Goal: Transaction & Acquisition: Purchase product/service

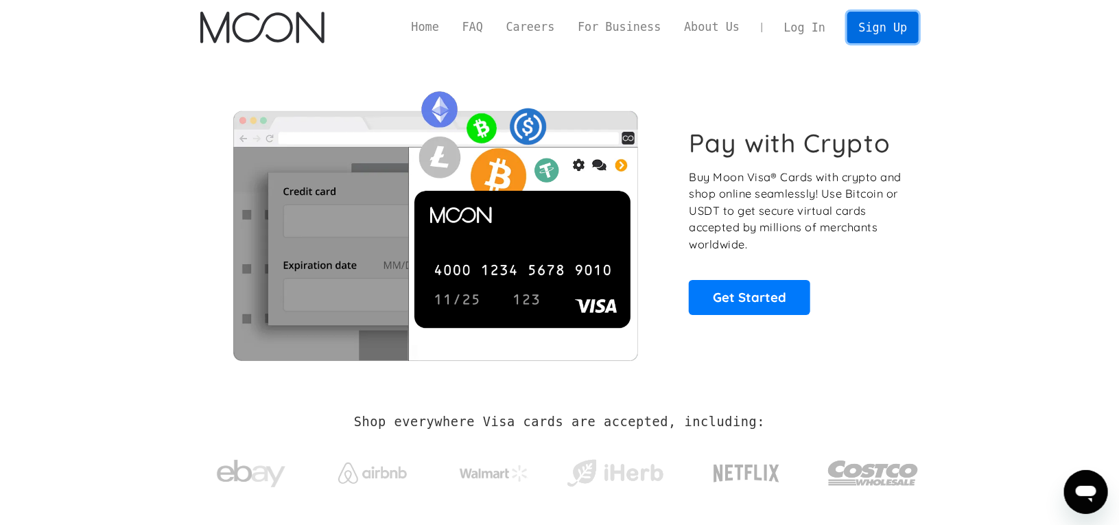
click at [896, 28] on link "Sign Up" at bounding box center [883, 27] width 71 height 31
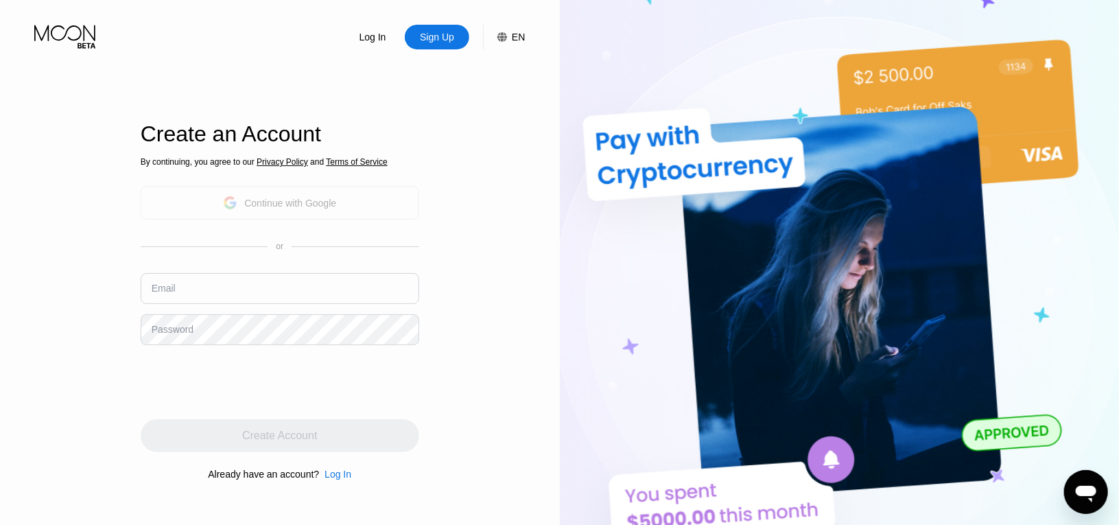
click at [340, 203] on div "Continue with Google" at bounding box center [280, 203] width 279 height 34
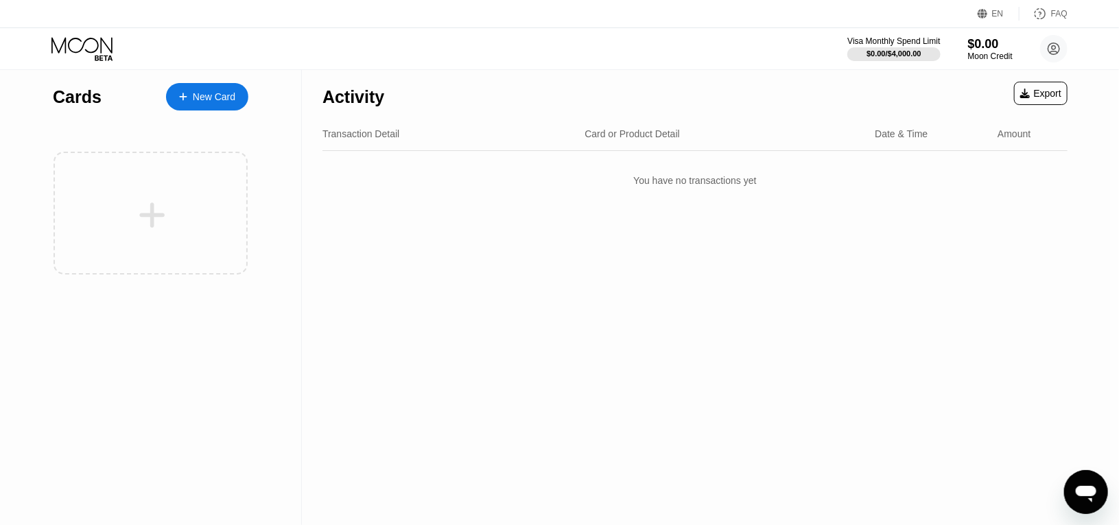
drag, startPoint x: 446, startPoint y: 8, endPoint x: 521, endPoint y: 231, distance: 234.6
click at [524, 231] on div "Activity Export Transaction Detail Card or Product Detail Date & Time Amount Yo…" at bounding box center [695, 297] width 787 height 456
click at [236, 91] on div "New Card" at bounding box center [207, 96] width 82 height 27
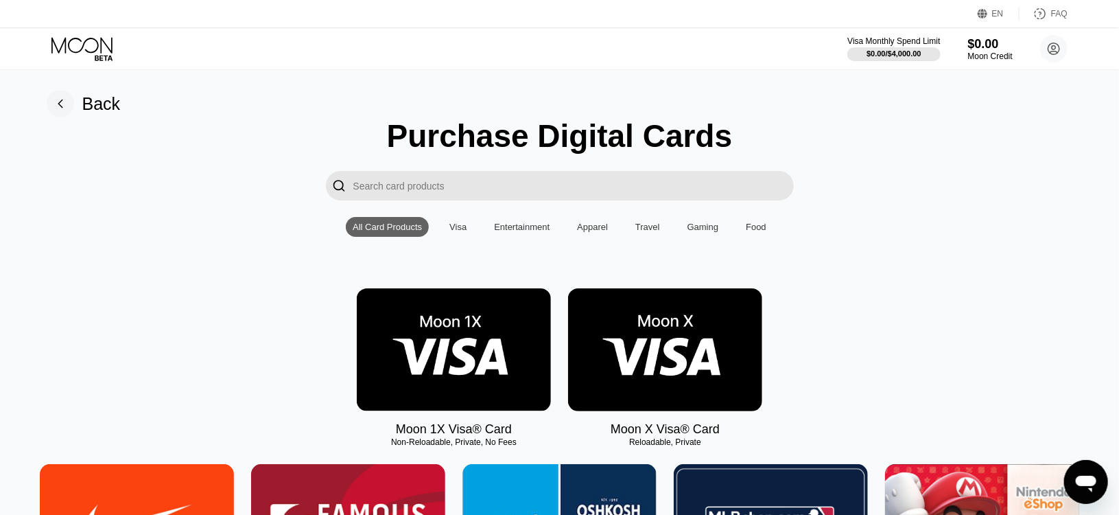
click at [456, 232] on div "Visa" at bounding box center [458, 227] width 17 height 10
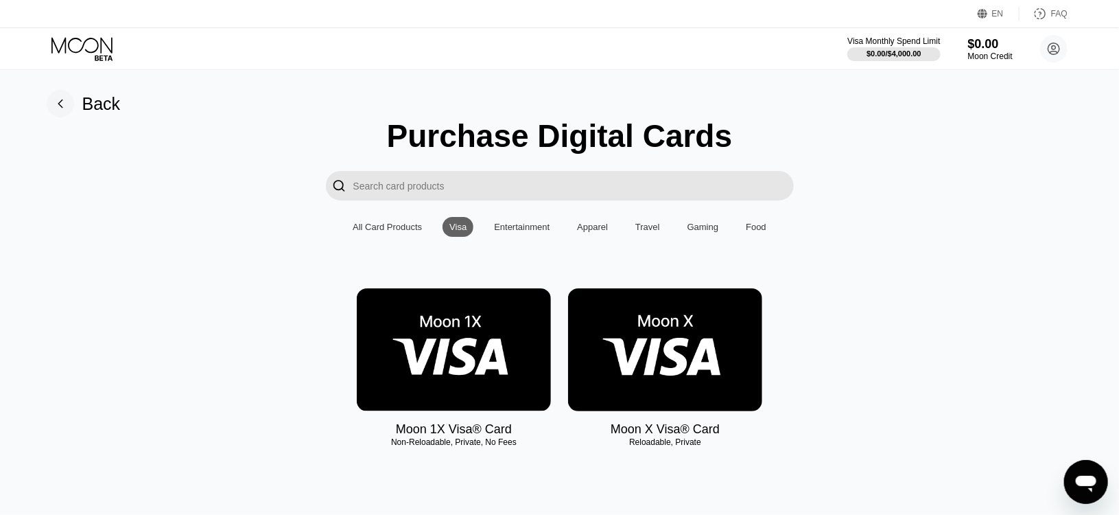
click at [539, 232] on div "Entertainment" at bounding box center [522, 227] width 56 height 10
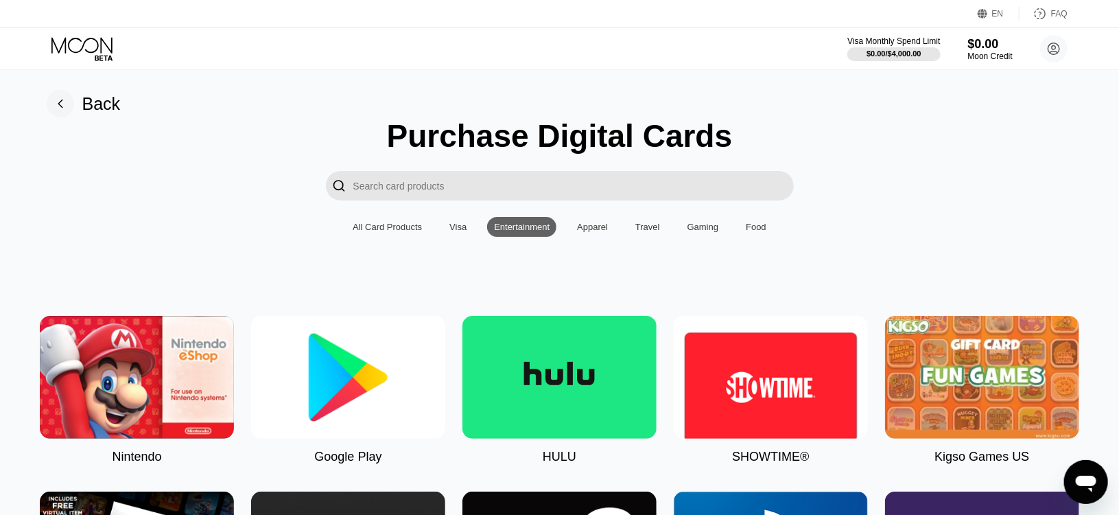
click at [594, 232] on div "Apparel" at bounding box center [592, 227] width 31 height 10
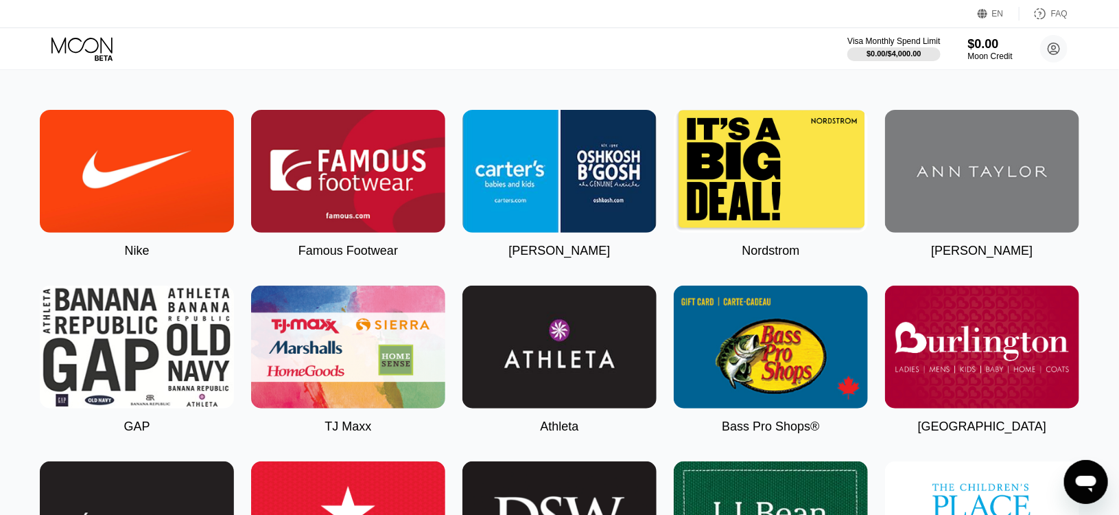
scroll to position [69, 0]
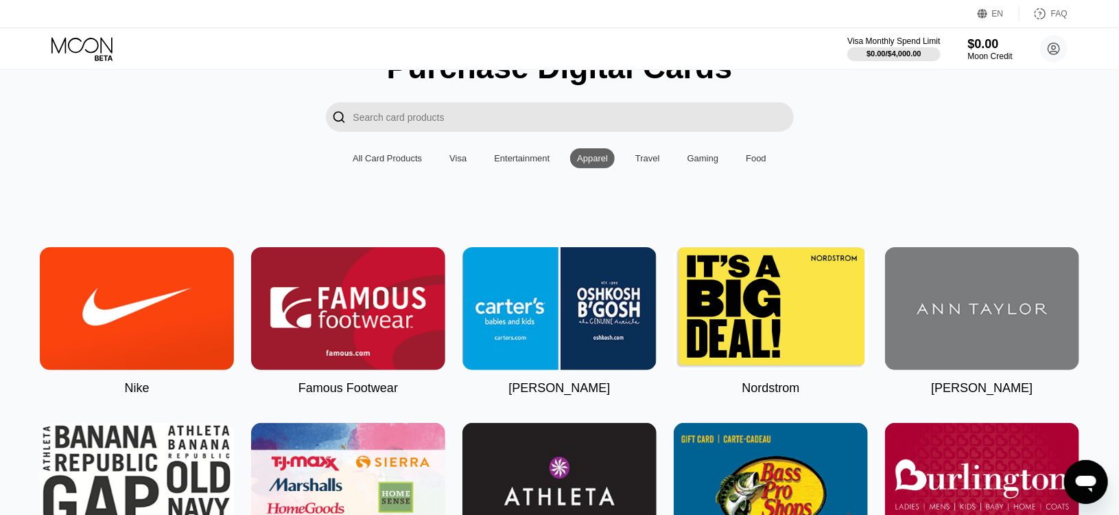
click at [640, 163] on div "Travel" at bounding box center [648, 158] width 25 height 10
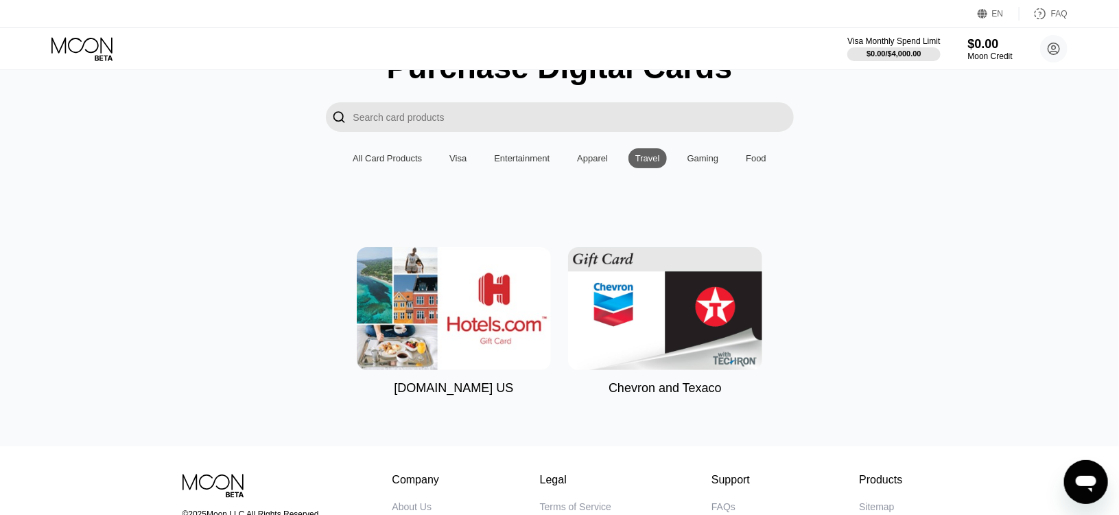
click at [704, 162] on div "Gaming" at bounding box center [704, 158] width 32 height 10
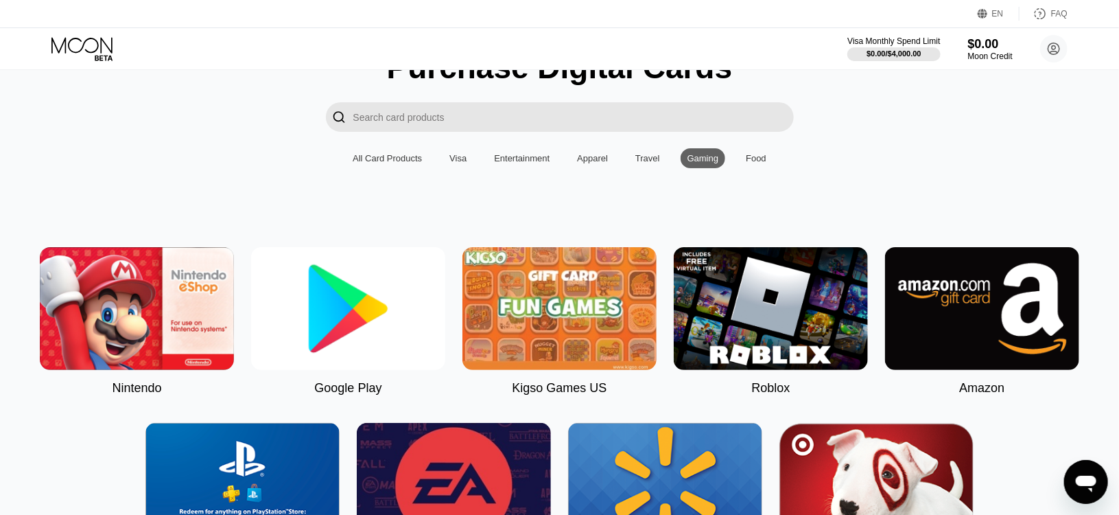
click at [760, 154] on div "Food" at bounding box center [756, 158] width 34 height 20
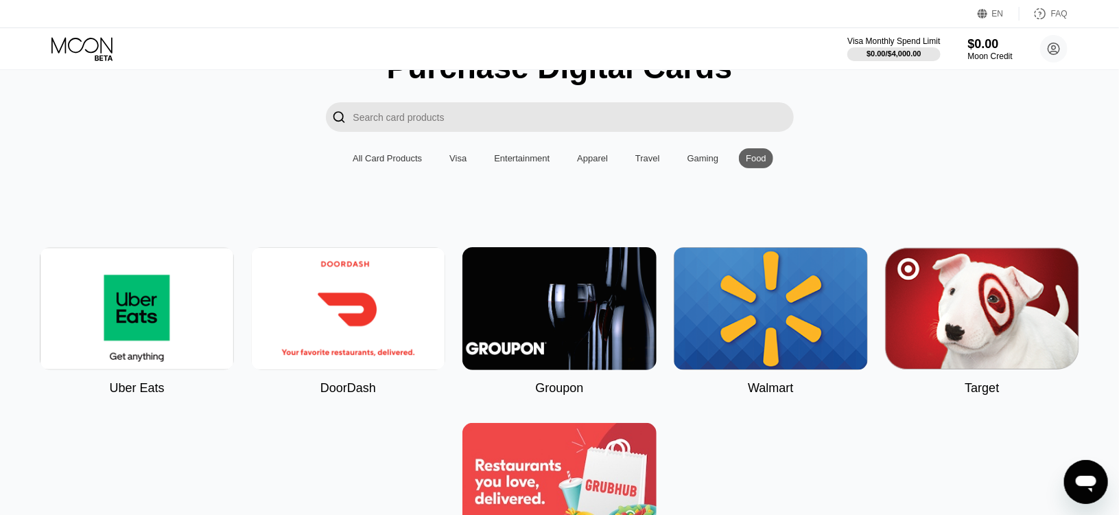
scroll to position [0, 0]
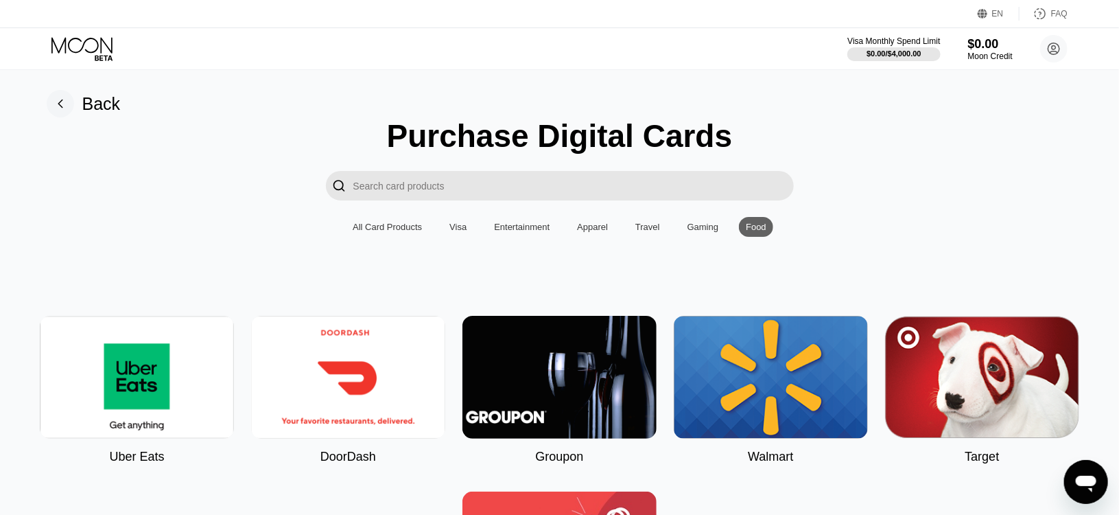
click at [467, 230] on div "Visa" at bounding box center [458, 227] width 17 height 10
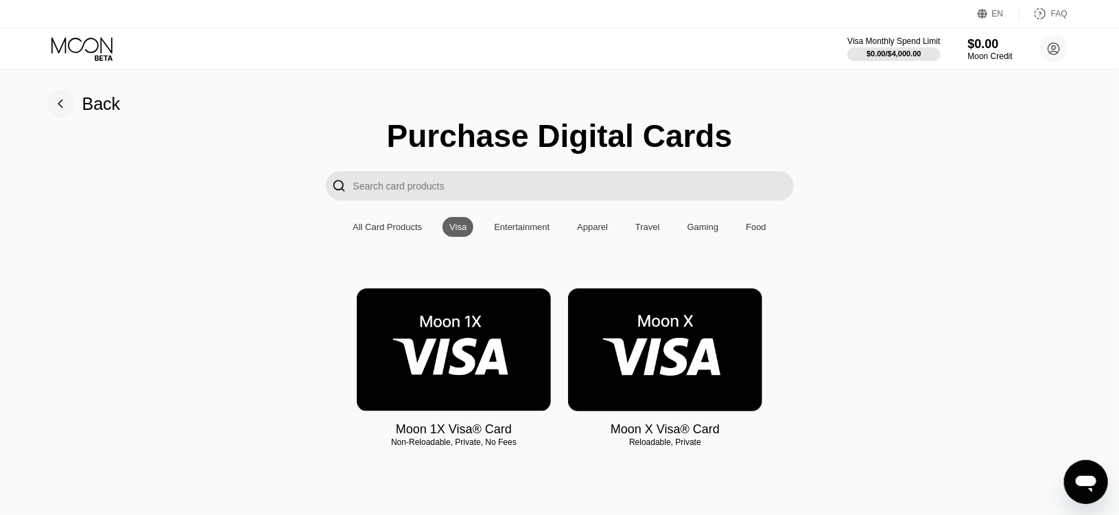
click at [467, 330] on img at bounding box center [454, 349] width 194 height 123
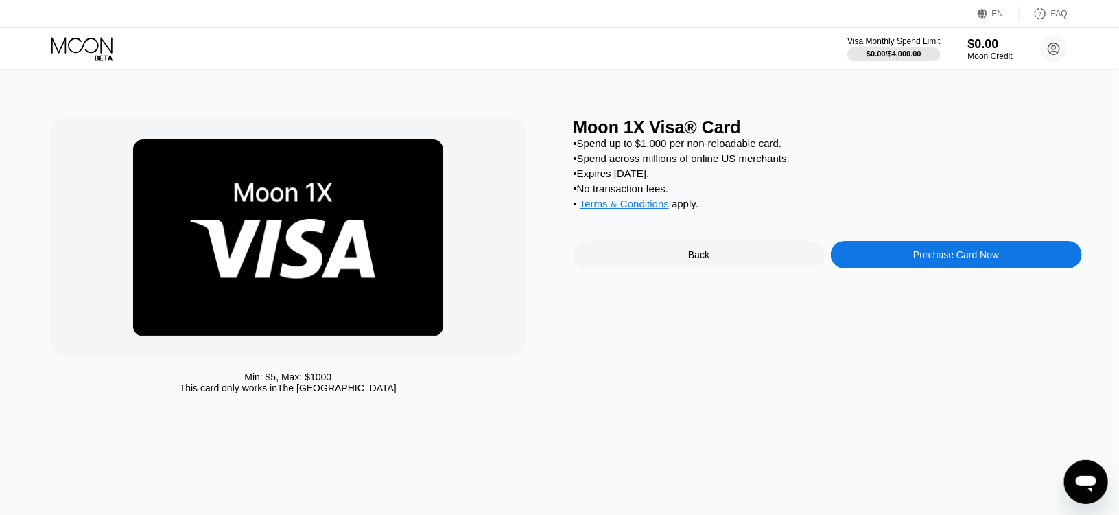
click at [699, 260] on div "Back" at bounding box center [698, 254] width 21 height 11
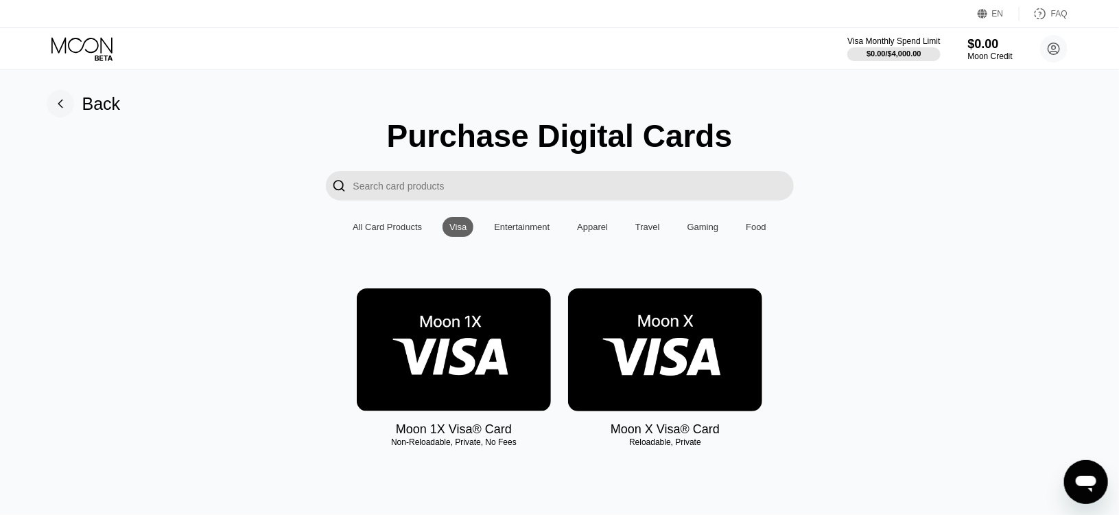
click at [673, 342] on img at bounding box center [665, 349] width 194 height 123
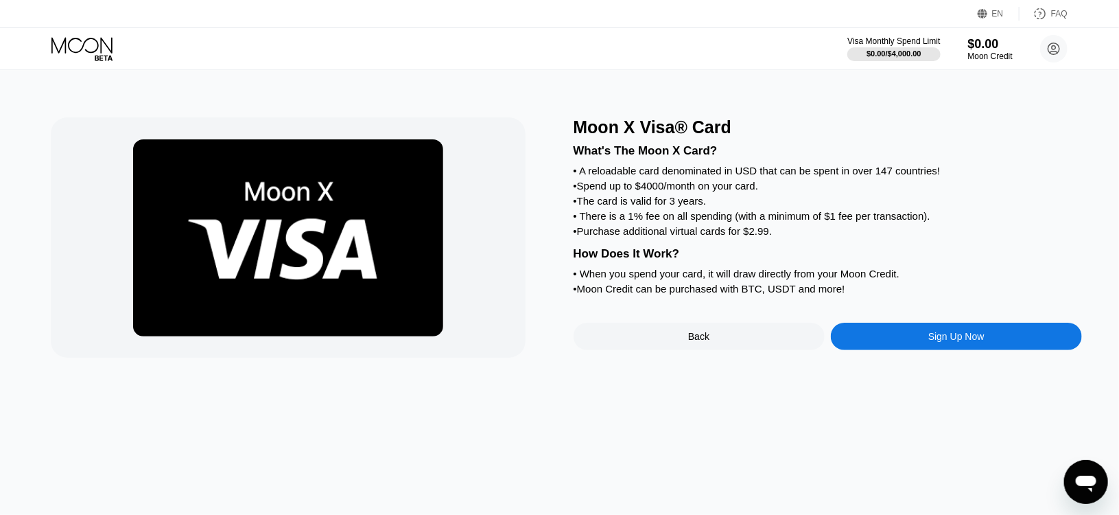
click at [719, 350] on div "Back" at bounding box center [699, 336] width 251 height 27
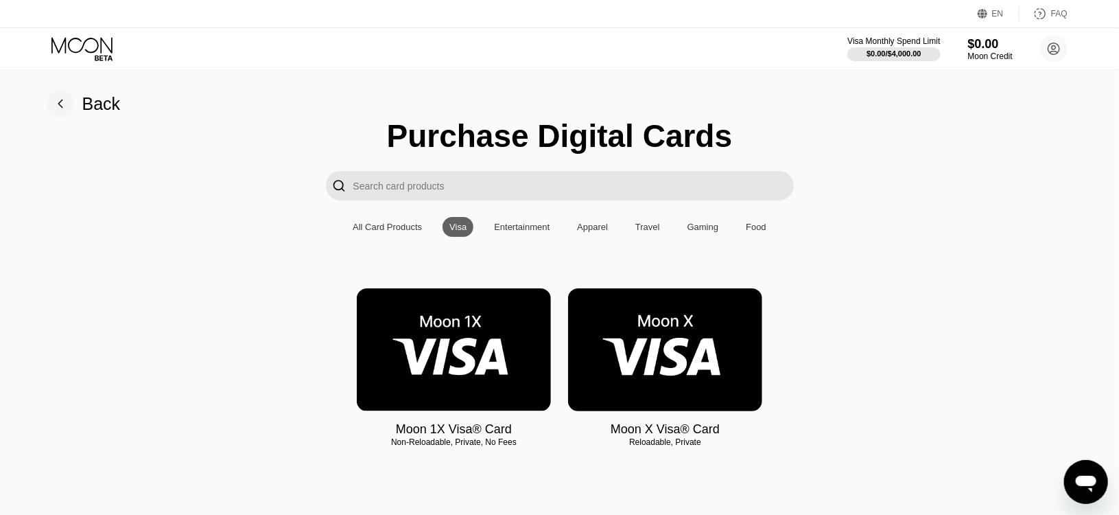
click at [434, 329] on img at bounding box center [454, 349] width 194 height 123
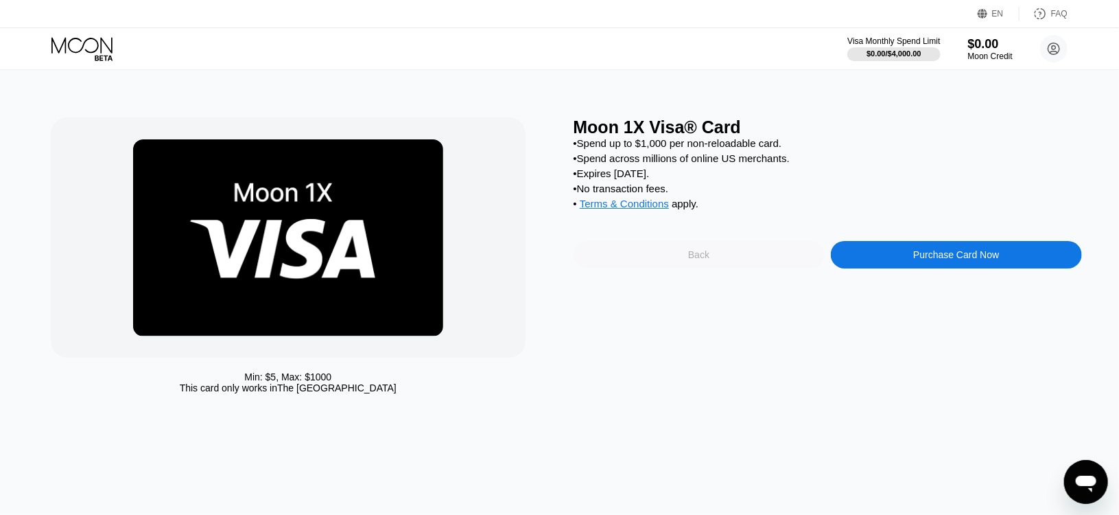
click at [716, 268] on div "Back" at bounding box center [699, 254] width 251 height 27
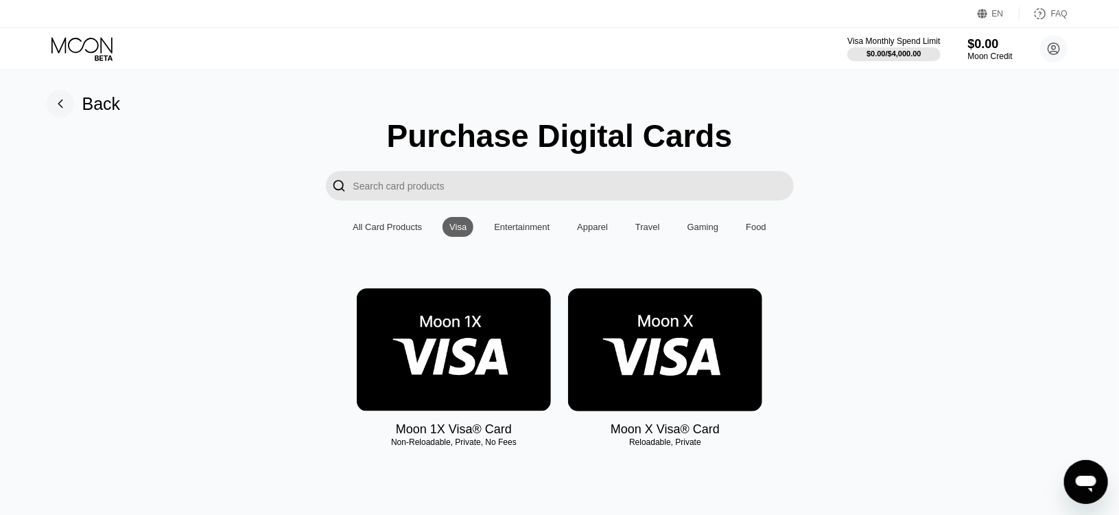
click at [645, 370] on img at bounding box center [665, 349] width 194 height 123
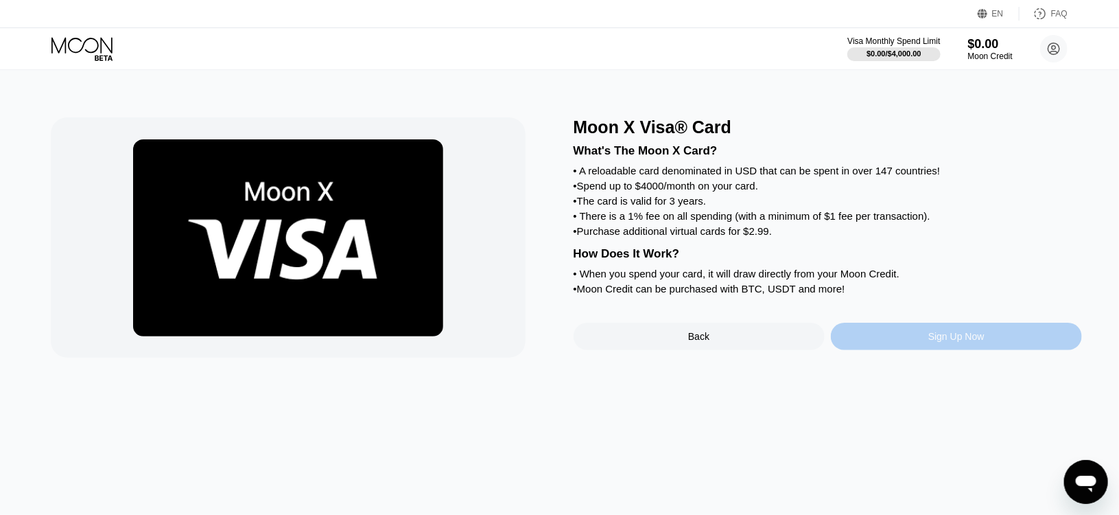
click at [922, 350] on div "Sign Up Now" at bounding box center [956, 336] width 251 height 27
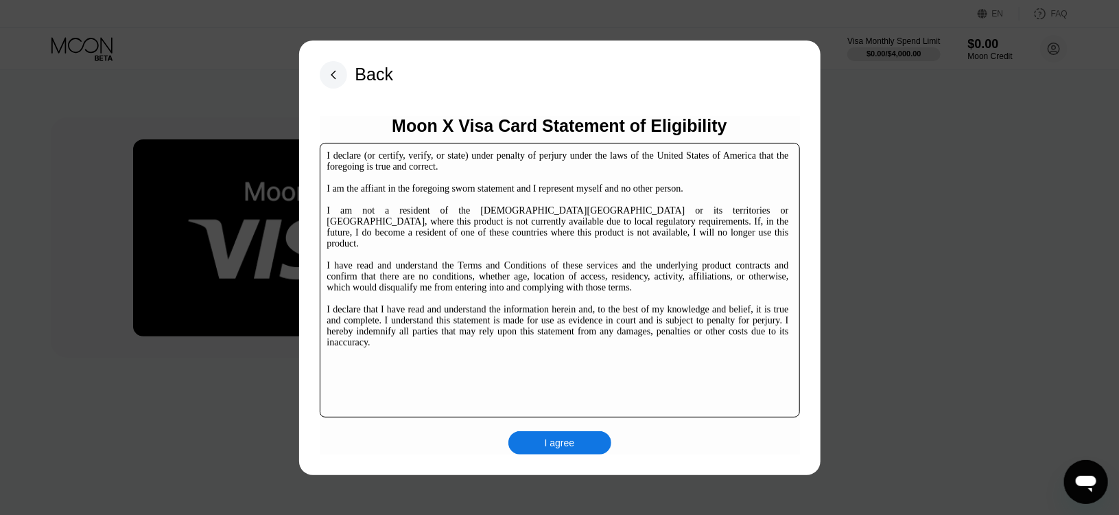
scroll to position [206, 0]
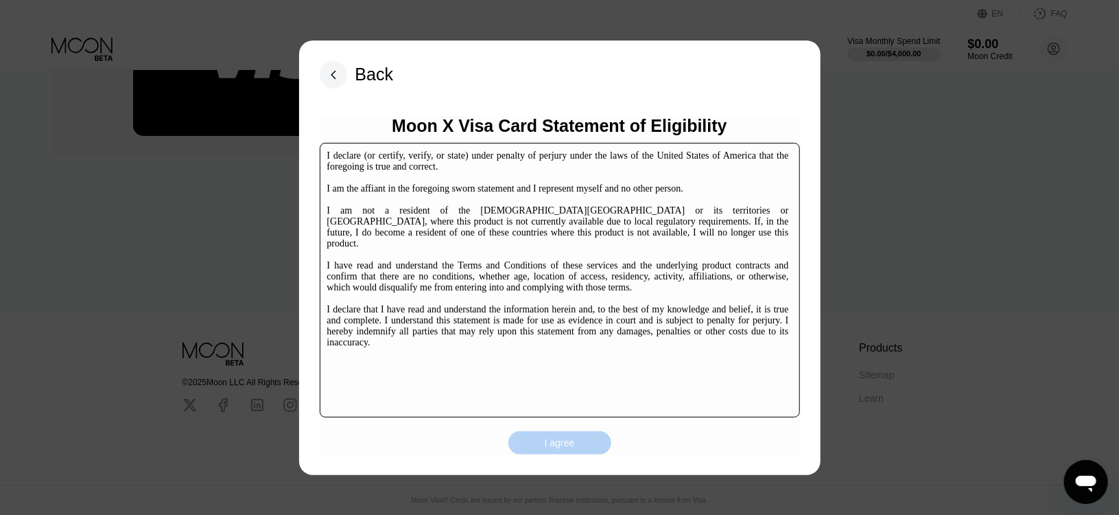
click at [576, 444] on div "I agree" at bounding box center [560, 442] width 103 height 23
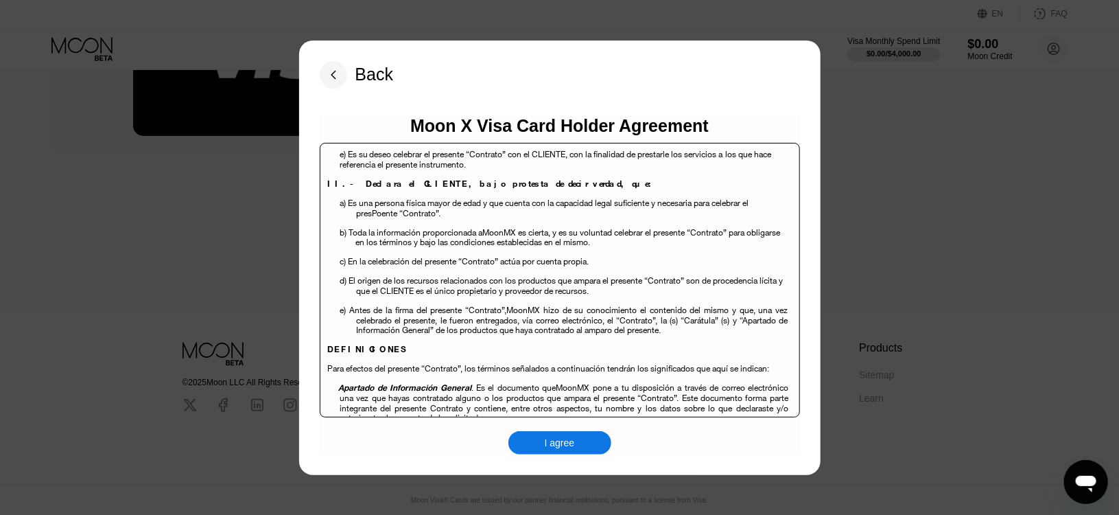
click at [597, 438] on div "I agree" at bounding box center [560, 442] width 103 height 23
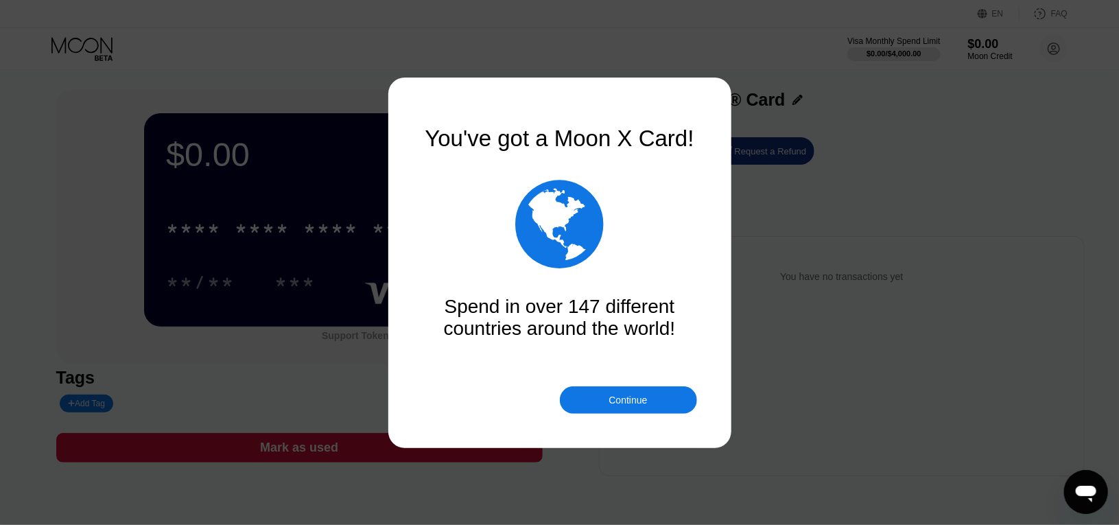
click at [628, 403] on div "Continue" at bounding box center [628, 400] width 38 height 11
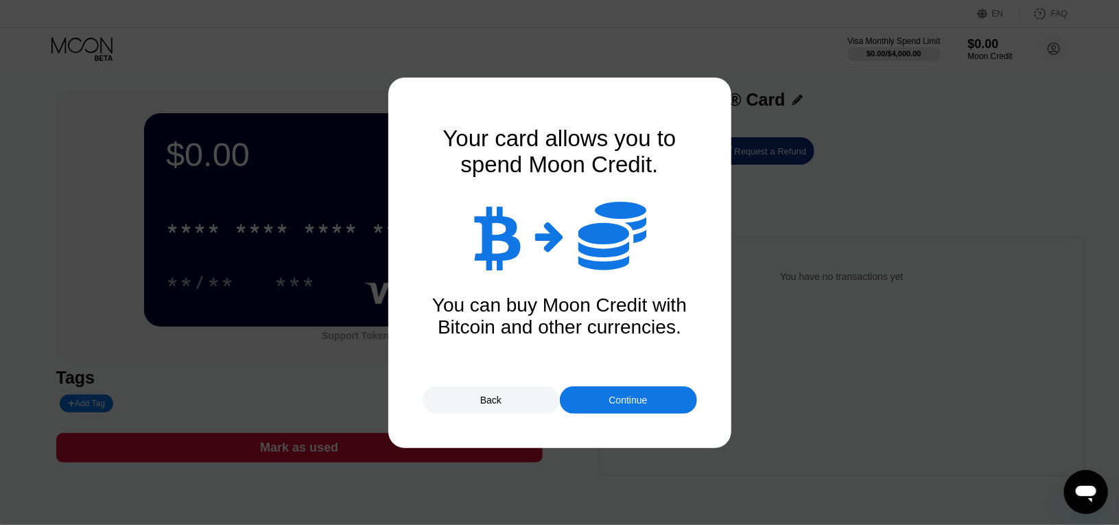
click at [628, 403] on div "Continue" at bounding box center [628, 400] width 38 height 11
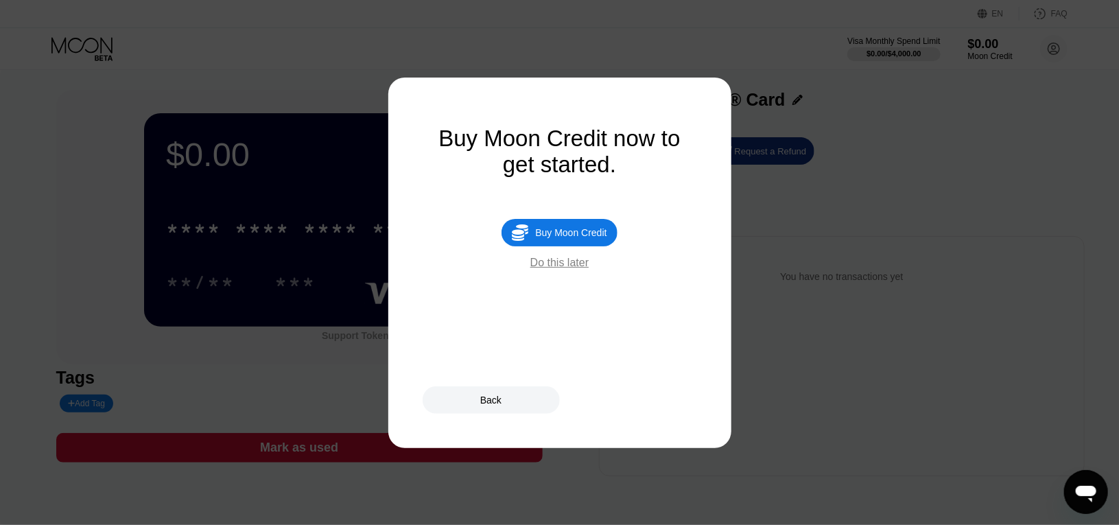
click at [566, 238] on div "Buy Moon Credit" at bounding box center [570, 232] width 71 height 11
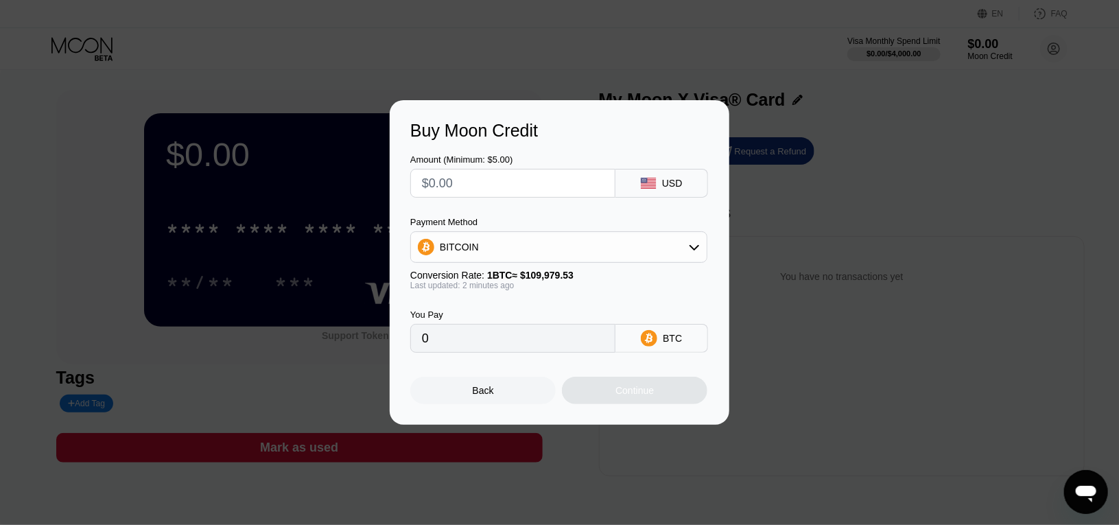
click at [526, 181] on input "text" at bounding box center [513, 183] width 182 height 27
type input "$1"
type input "0.00000910"
type input "$10"
type input "0.00009093"
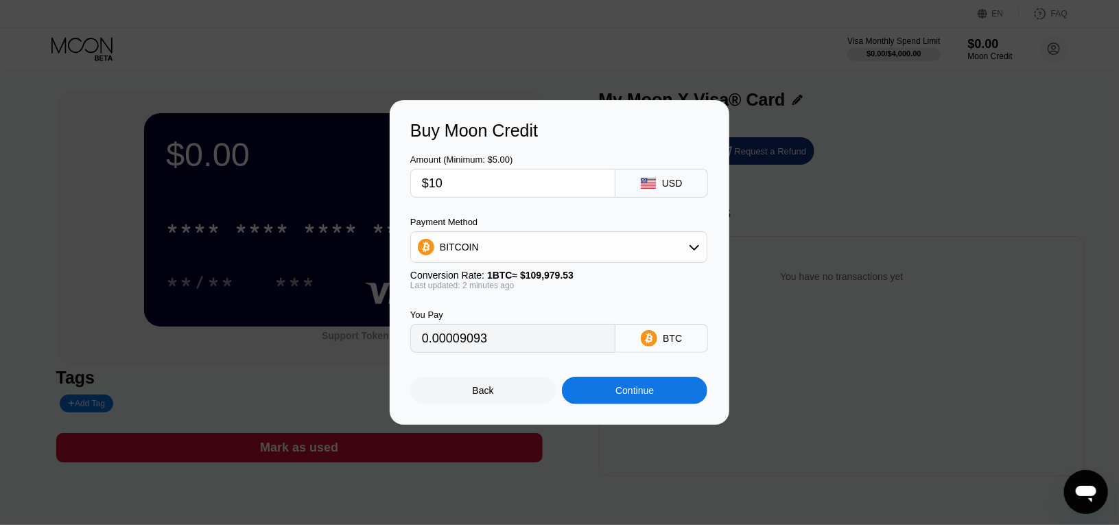
type input "$10"
click at [527, 256] on div "BITCOIN" at bounding box center [559, 246] width 296 height 27
click at [509, 316] on div "USDT on TRON" at bounding box center [567, 315] width 259 height 11
type input "10.10"
click at [512, 189] on input "$10" at bounding box center [513, 183] width 182 height 27
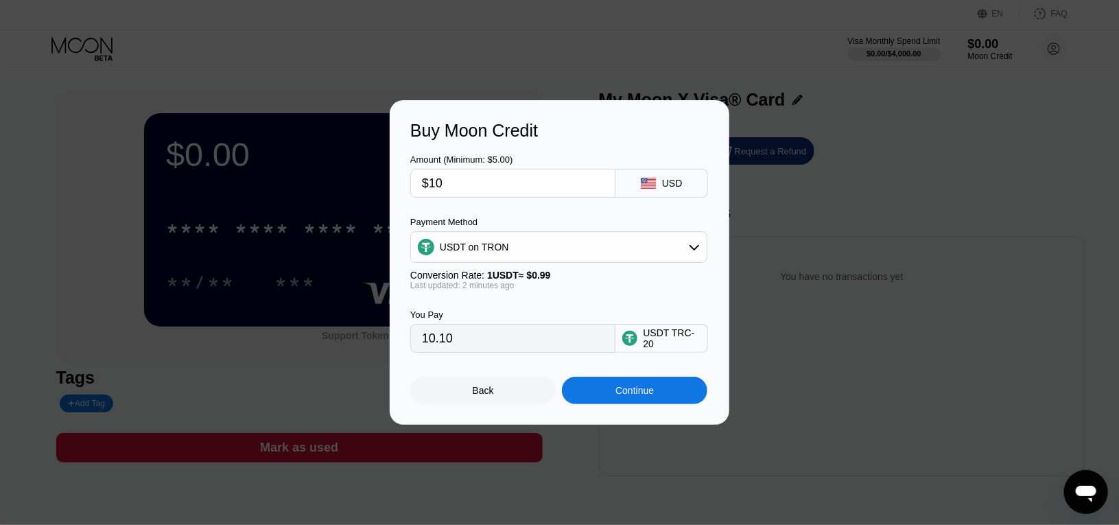
type input "$100"
type input "101.01"
type input "$100"
click at [521, 399] on div "Back" at bounding box center [482, 390] width 145 height 27
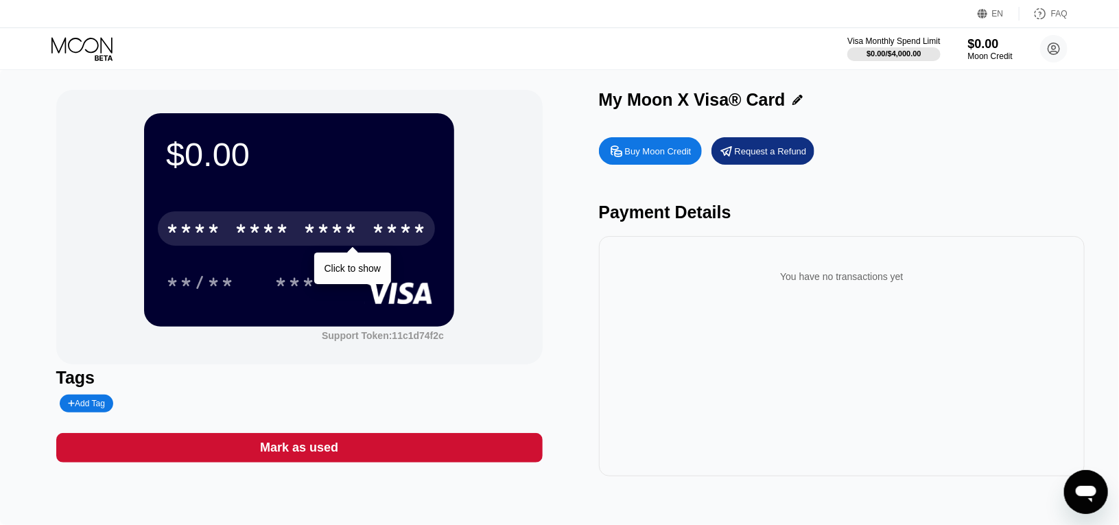
click at [192, 233] on div "* * * *" at bounding box center [193, 231] width 55 height 22
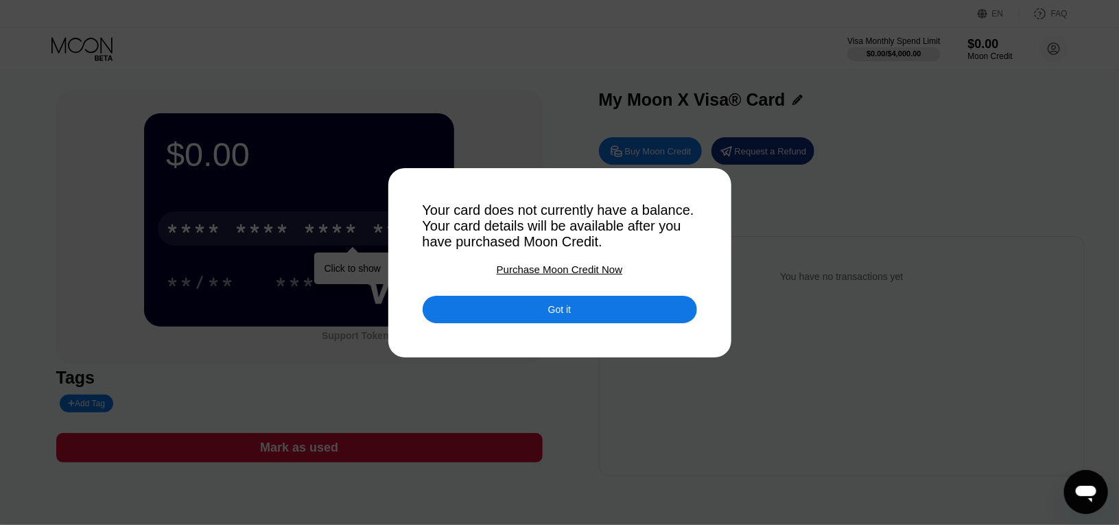
click at [517, 275] on div "Purchase Moon Credit Now" at bounding box center [560, 270] width 126 height 12
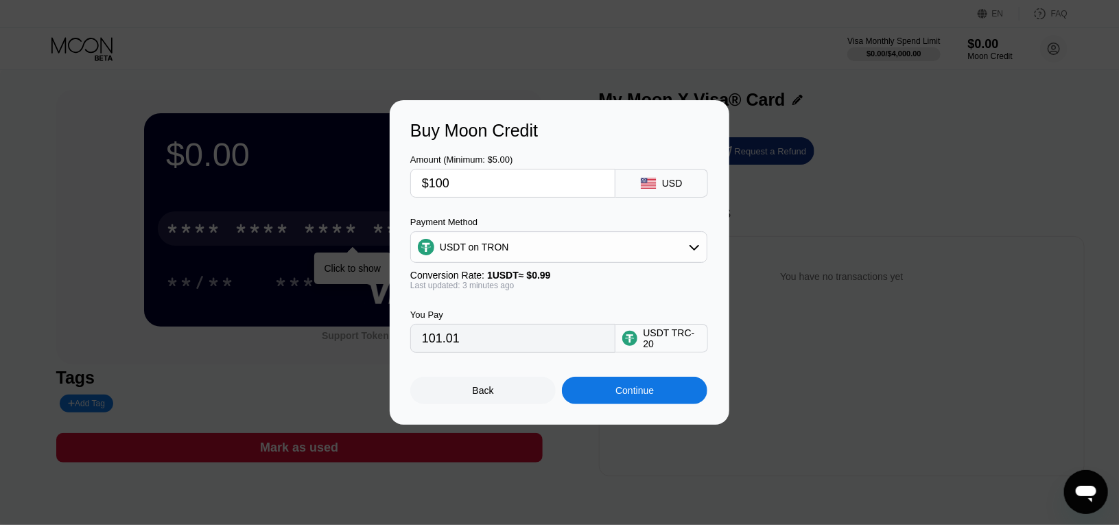
click at [497, 400] on div "Back" at bounding box center [482, 390] width 145 height 27
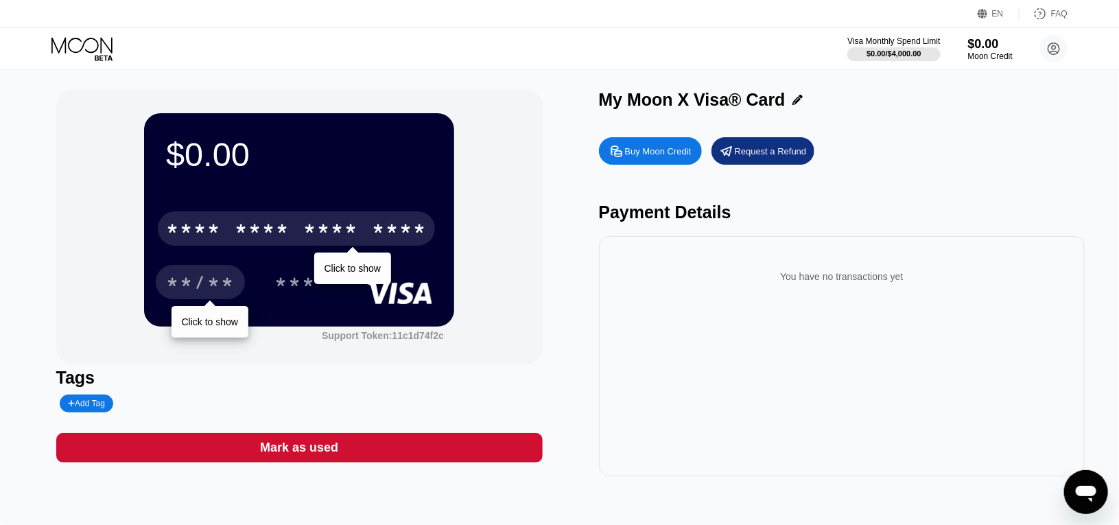
click at [170, 283] on div "**/**" at bounding box center [200, 284] width 69 height 22
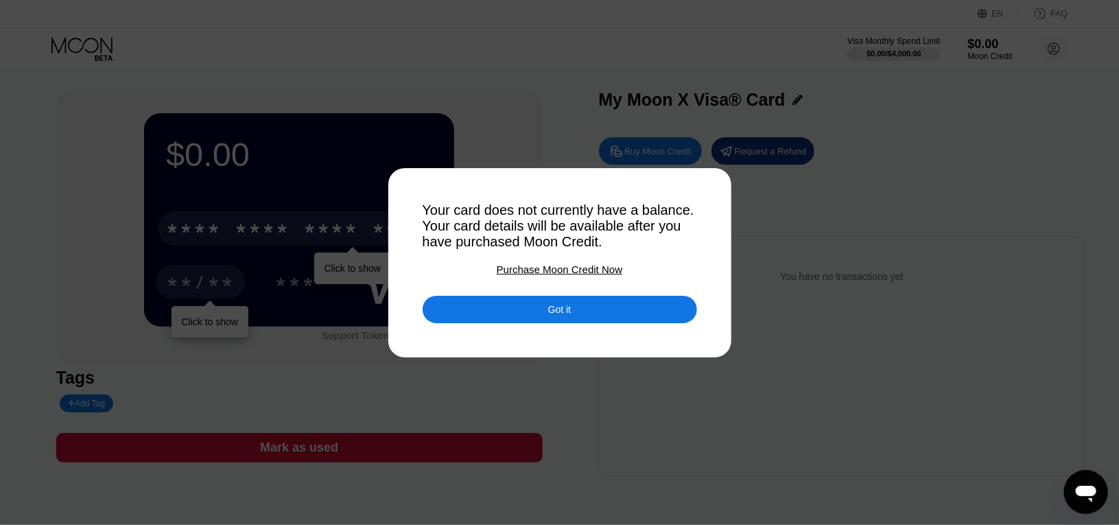
click at [607, 316] on div "Got it" at bounding box center [560, 309] width 275 height 27
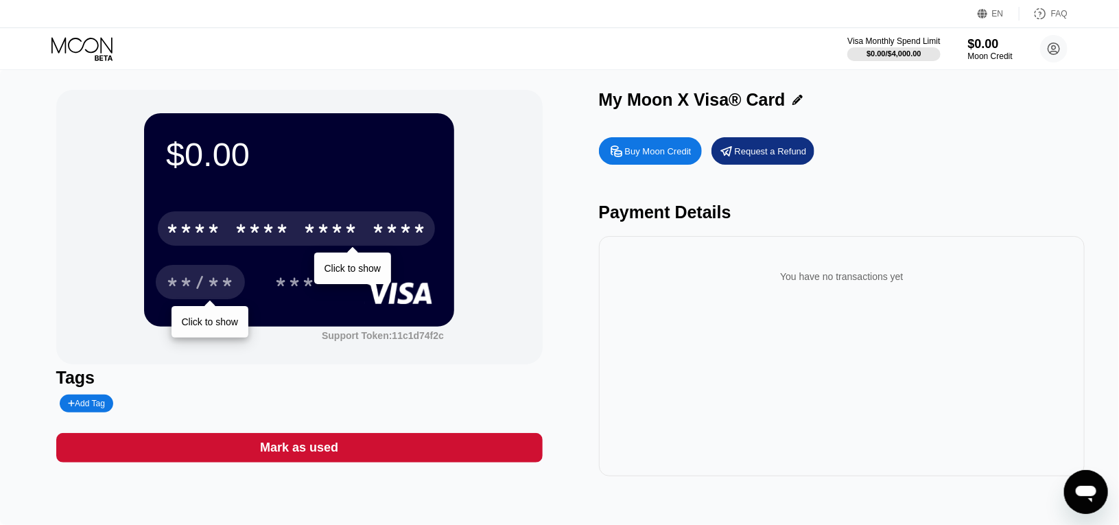
click at [633, 386] on div "You have no transactions yet" at bounding box center [842, 356] width 487 height 240
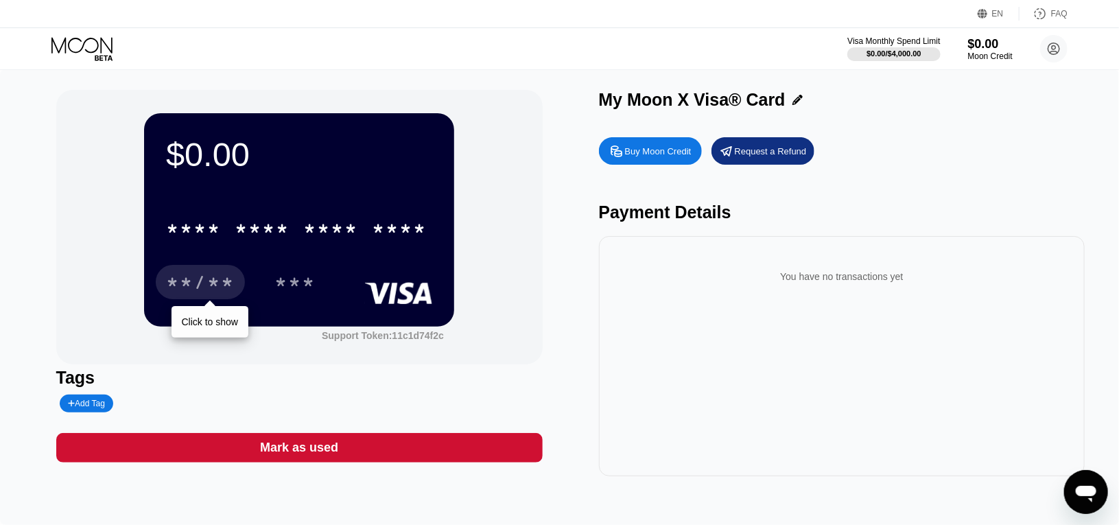
click at [374, 173] on div "$0.00" at bounding box center [299, 154] width 266 height 38
drag, startPoint x: 671, startPoint y: 3, endPoint x: 1067, endPoint y: 82, distance: 403.8
click at [1067, 82] on div "$0.00 * * * * * * * * * * * * **** **/** Click to show *** Support Token: 11c1d…" at bounding box center [559, 297] width 1119 height 456
click at [992, 16] on div "EN" at bounding box center [985, 14] width 14 height 14
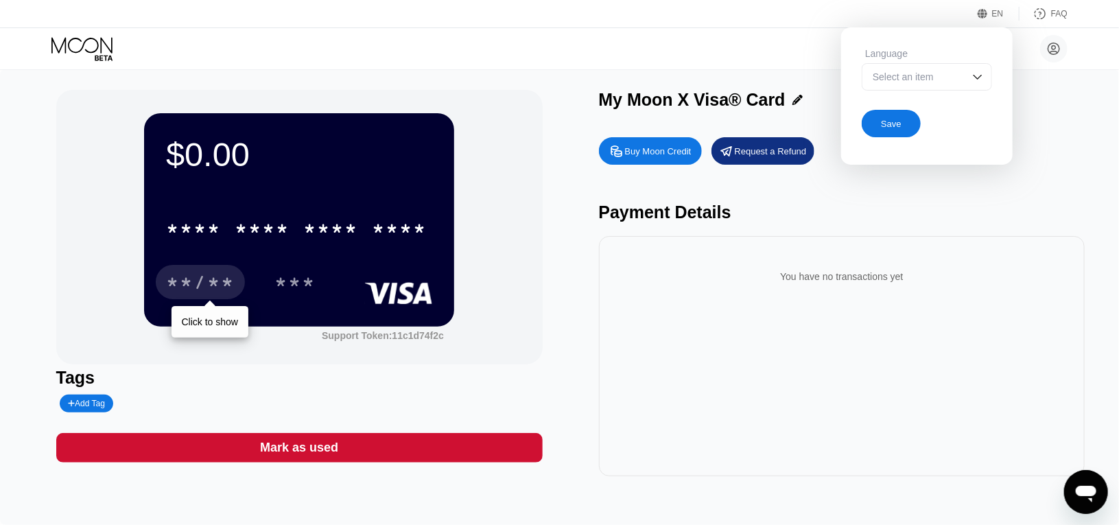
click at [967, 69] on div "Select an item" at bounding box center [927, 76] width 130 height 27
click at [959, 79] on div "Select an item" at bounding box center [917, 76] width 95 height 11
click at [1053, 106] on div "My Moon X Visa® Card" at bounding box center [842, 100] width 487 height 20
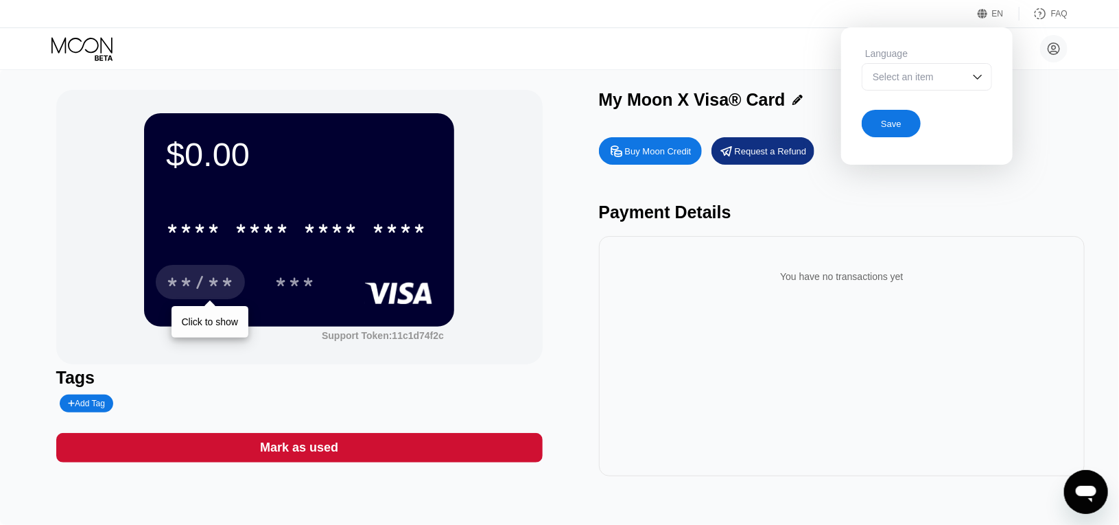
click at [992, 187] on div "Buy Moon Credit Request a Refund Payment Details You have no transactions yet" at bounding box center [842, 303] width 487 height 346
click at [701, 293] on div "You have no transactions yet" at bounding box center [842, 276] width 465 height 38
click at [50, 47] on div "nguyen dat nguyentiendat1992tn@gmail.com  Home Settings Support Careers About …" at bounding box center [559, 48] width 1119 height 41
click at [1038, 74] on div "$0.00 * * * * * * * * * * * * **** **/** Click to show *** Support Token: 11c1d…" at bounding box center [559, 297] width 1119 height 456
click at [1055, 54] on icon at bounding box center [1055, 49] width 12 height 12
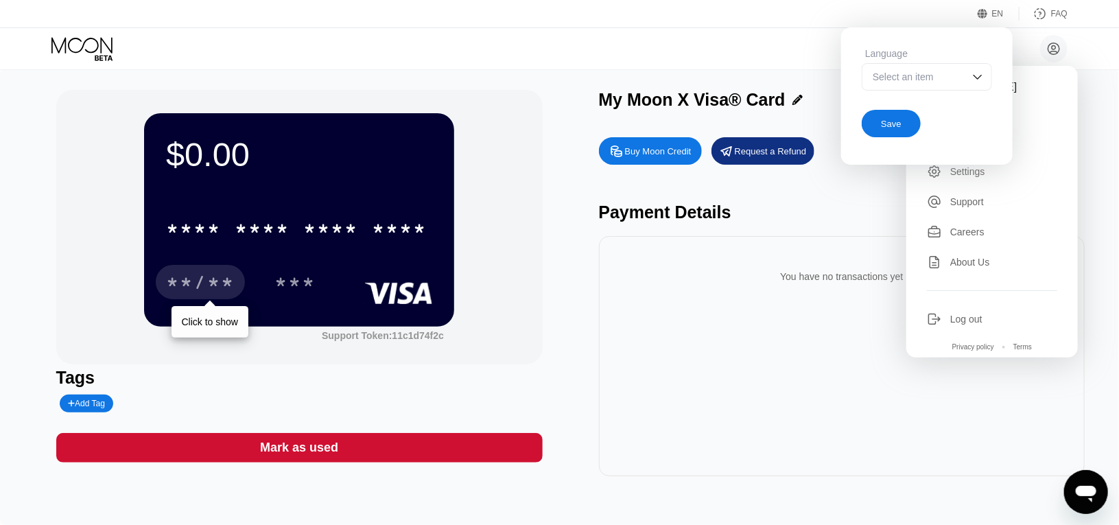
click at [957, 71] on div "Select an item" at bounding box center [917, 76] width 95 height 11
click at [889, 96] on div at bounding box center [927, 104] width 129 height 27
click at [889, 118] on div "Save" at bounding box center [891, 124] width 21 height 12
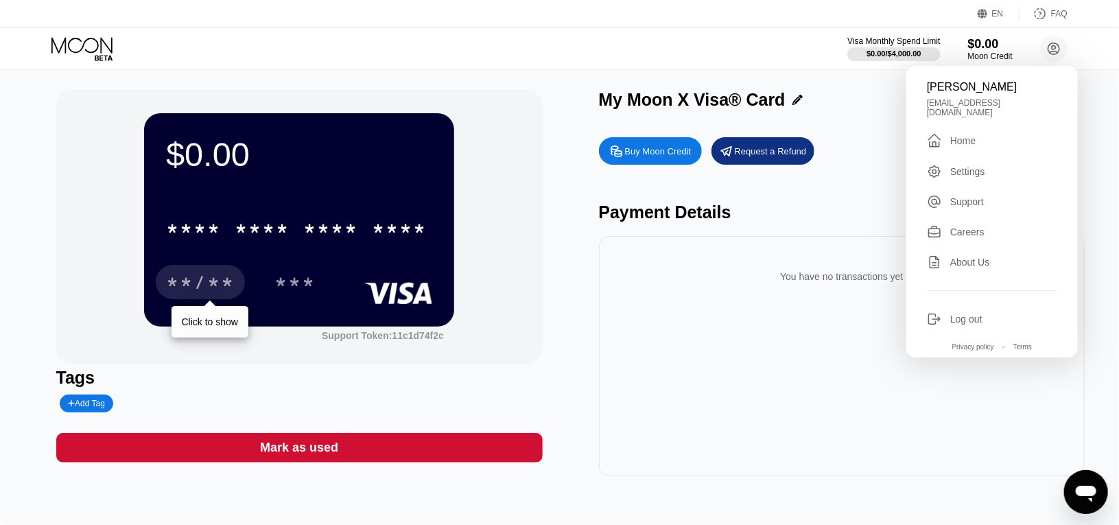
click at [975, 168] on div "Settings" at bounding box center [968, 171] width 35 height 11
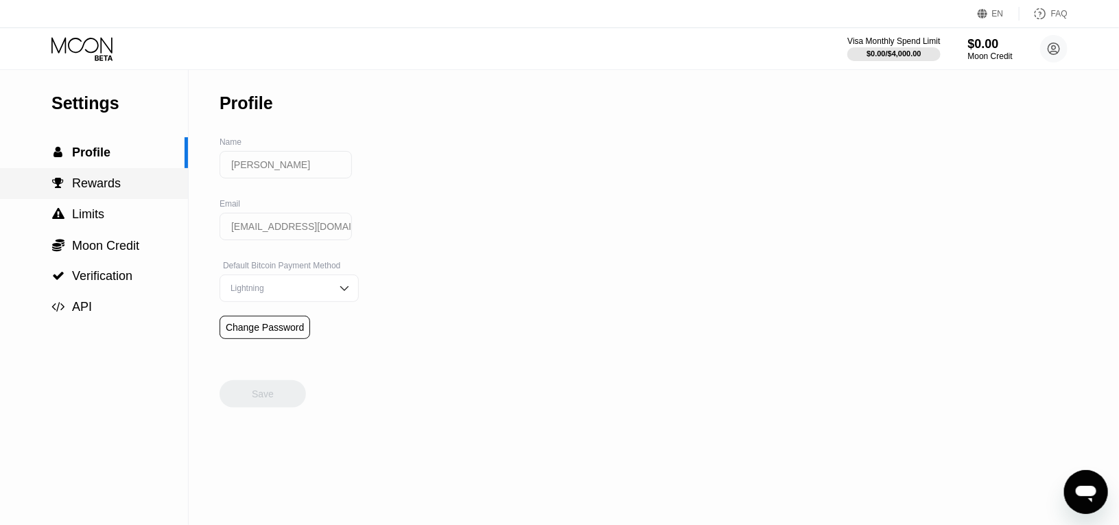
click at [82, 181] on span "Rewards" at bounding box center [96, 183] width 49 height 14
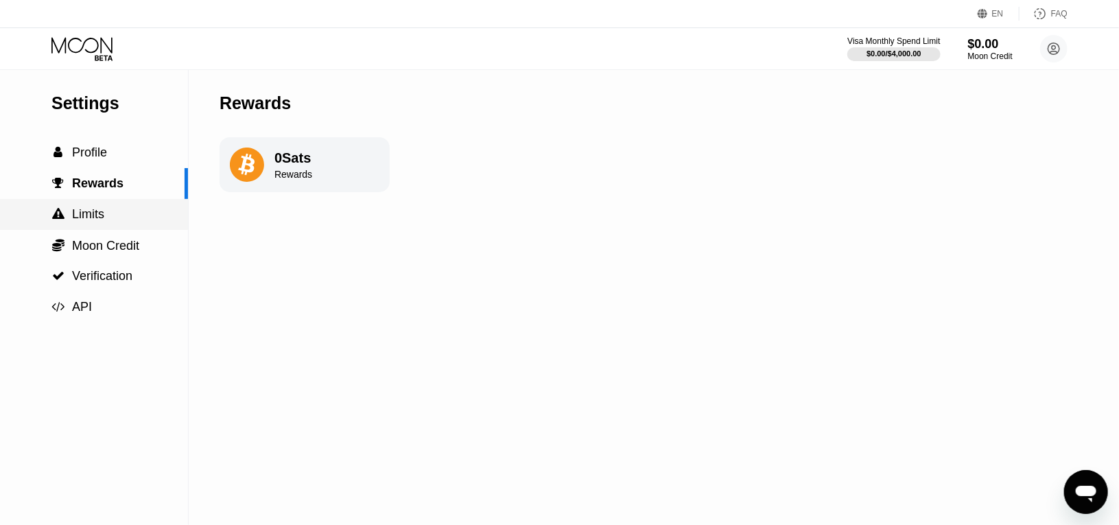
click at [104, 221] on span "Limits" at bounding box center [88, 214] width 32 height 14
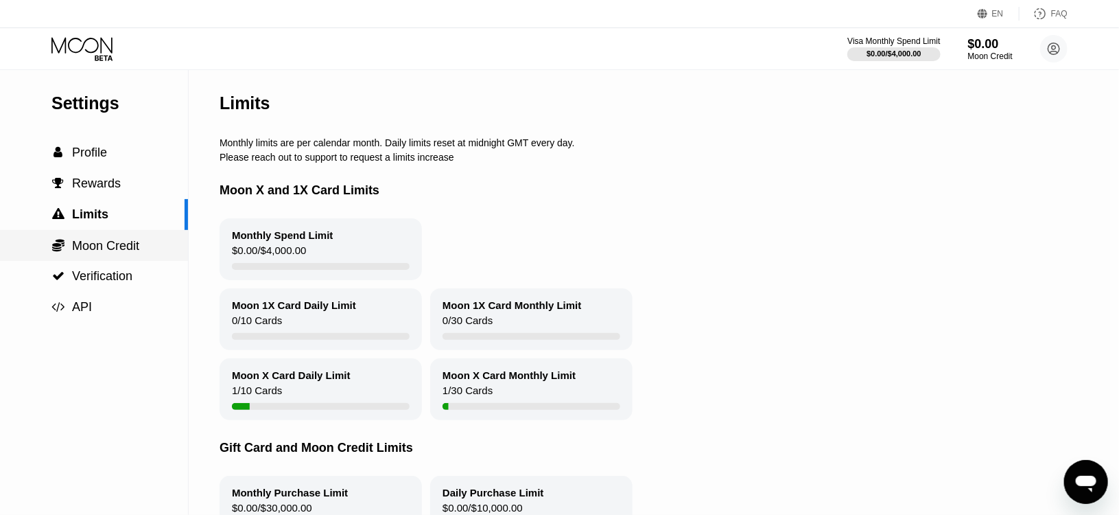
click at [111, 257] on div " Moon Credit" at bounding box center [94, 245] width 188 height 31
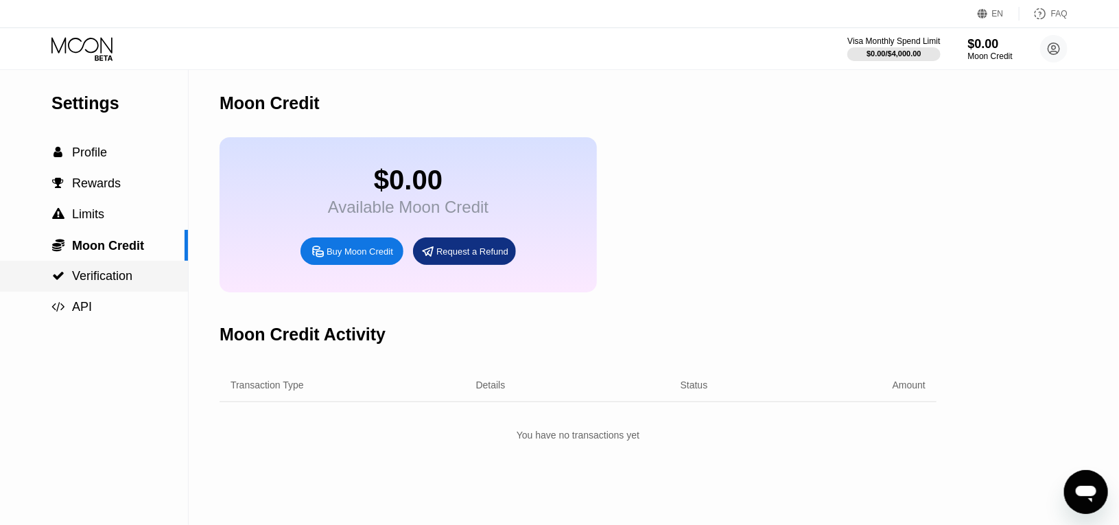
click at [125, 279] on span "Verification" at bounding box center [102, 276] width 60 height 14
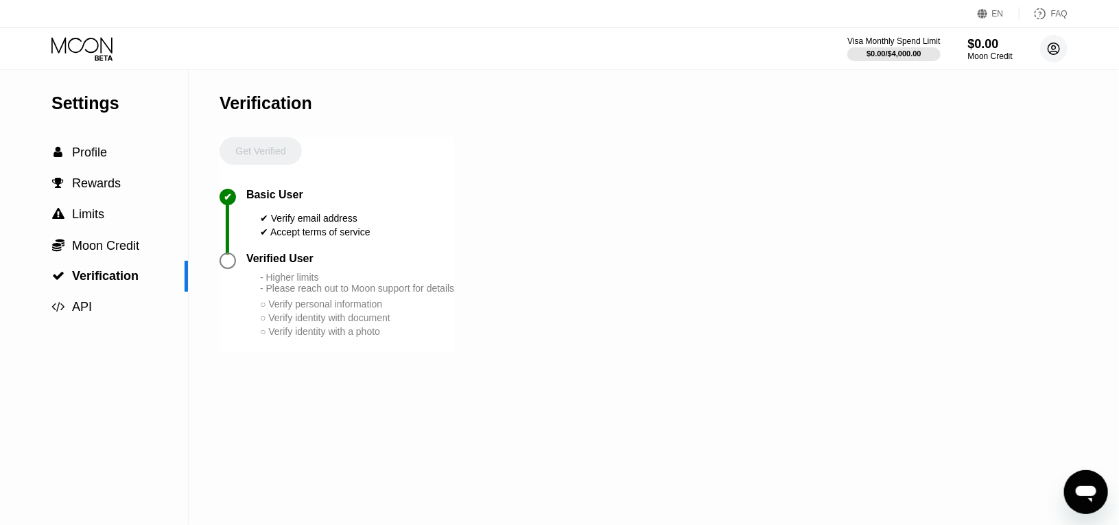
click at [1047, 49] on circle at bounding box center [1053, 48] width 27 height 27
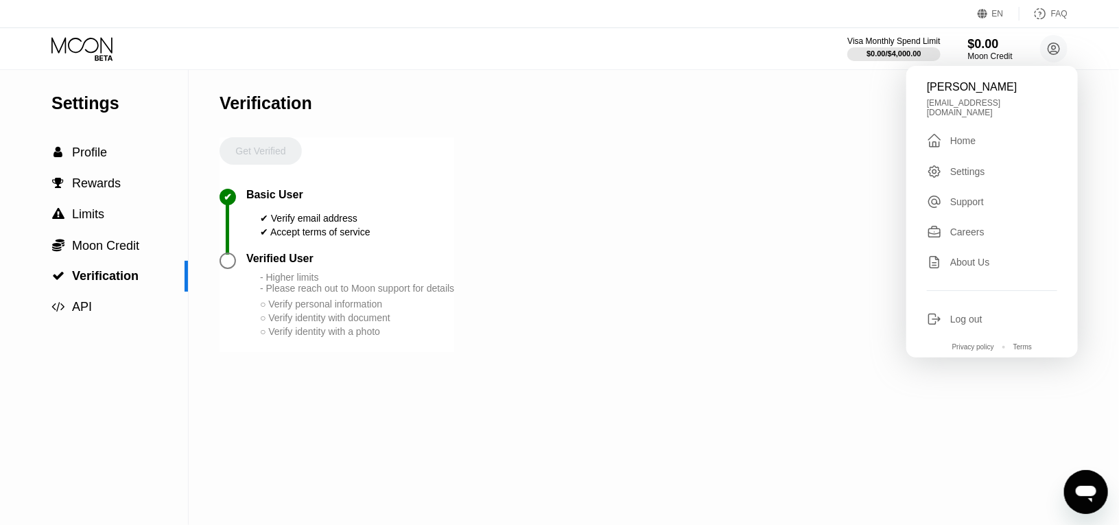
click at [970, 141] on div " Home" at bounding box center [992, 140] width 130 height 16
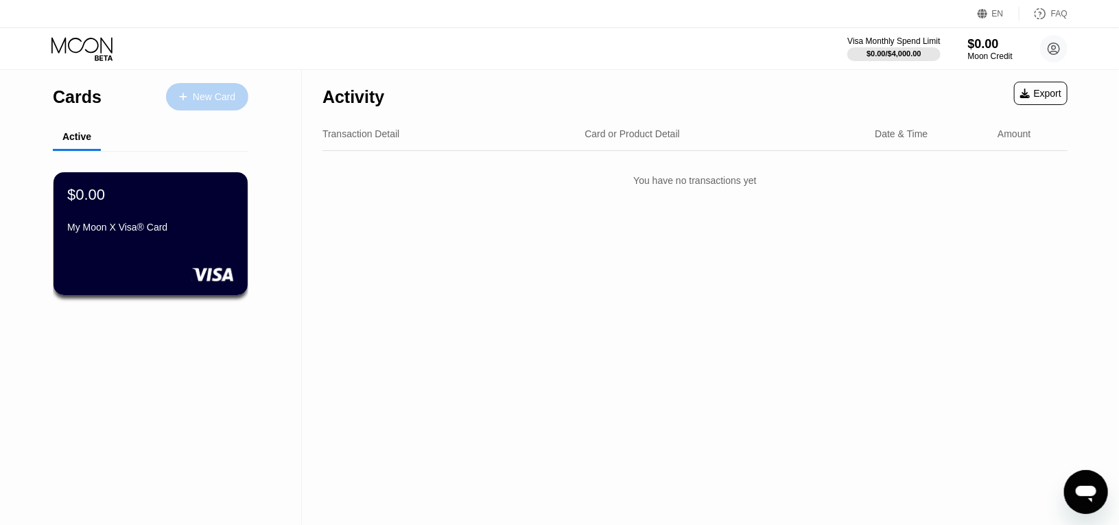
click at [216, 110] on div "New Card" at bounding box center [207, 96] width 82 height 27
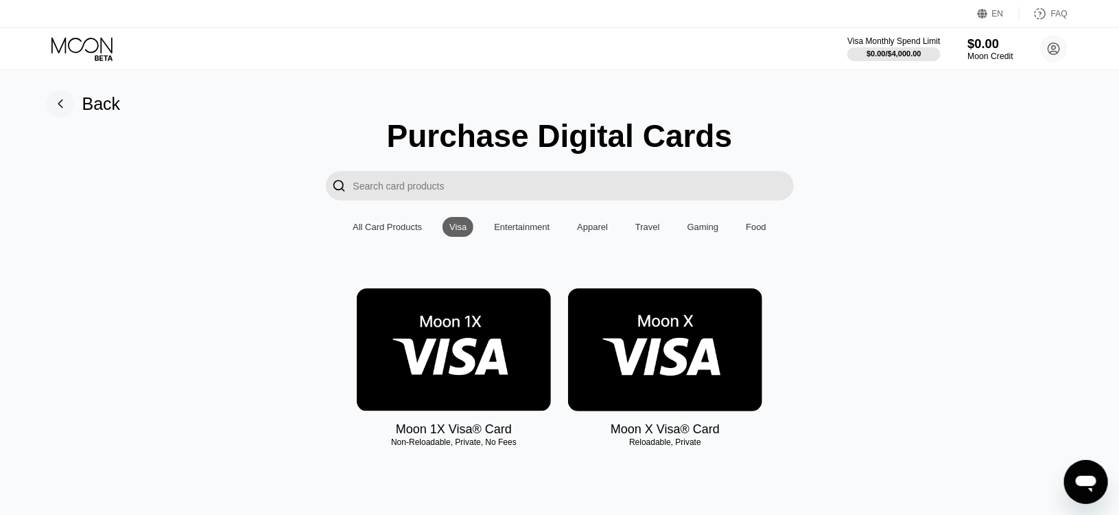
click at [980, 49] on div "$0.00" at bounding box center [991, 43] width 46 height 14
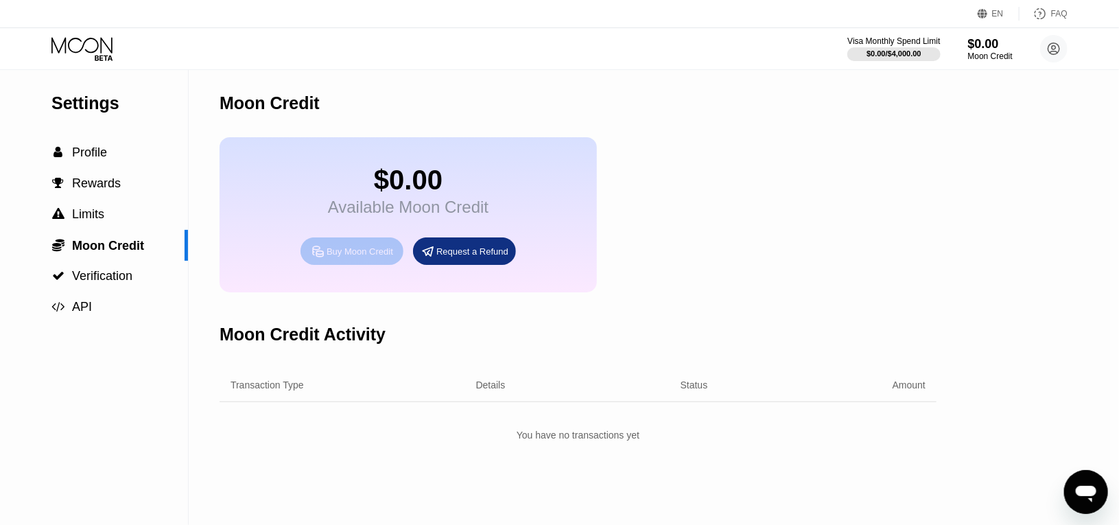
click at [377, 257] on div "Buy Moon Credit" at bounding box center [360, 252] width 67 height 12
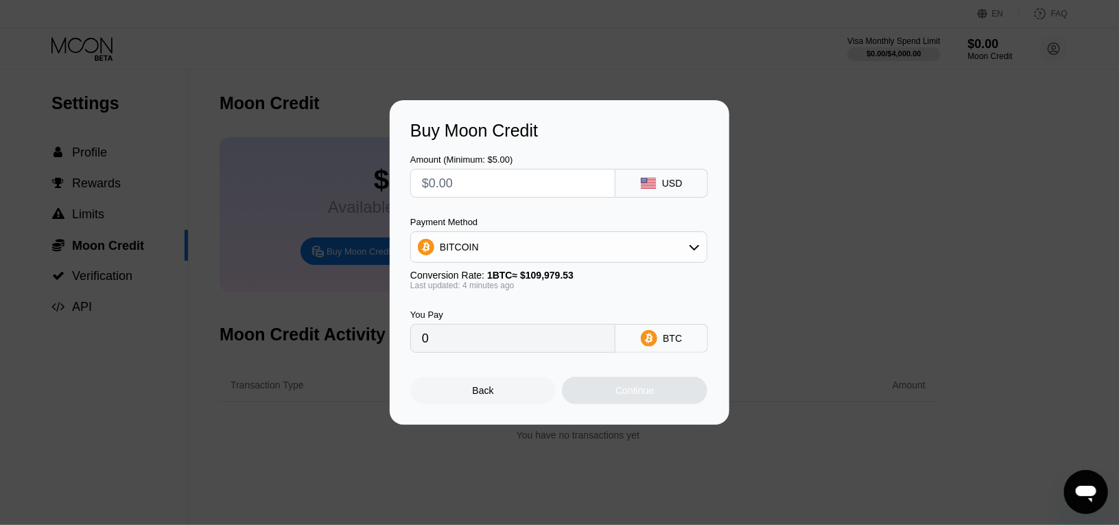
click at [655, 244] on div "BITCOIN" at bounding box center [559, 246] width 296 height 27
click at [541, 313] on div "USDT on TRON" at bounding box center [567, 315] width 259 height 11
type input "0.00"
click at [499, 404] on div "Back" at bounding box center [482, 390] width 145 height 27
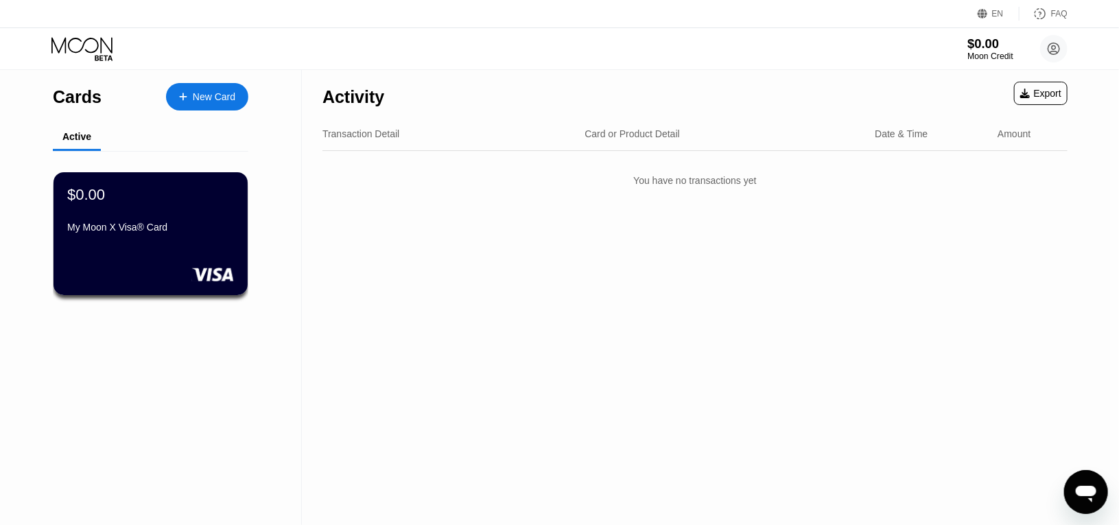
click at [1001, 43] on div "$0.00" at bounding box center [991, 43] width 46 height 14
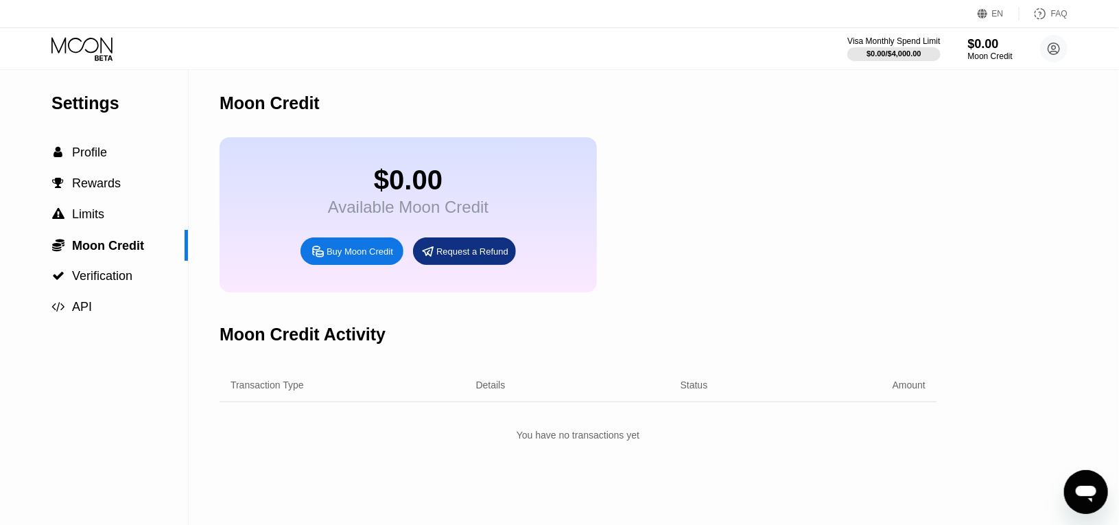
click at [377, 265] on div "Buy Moon Credit" at bounding box center [352, 250] width 103 height 27
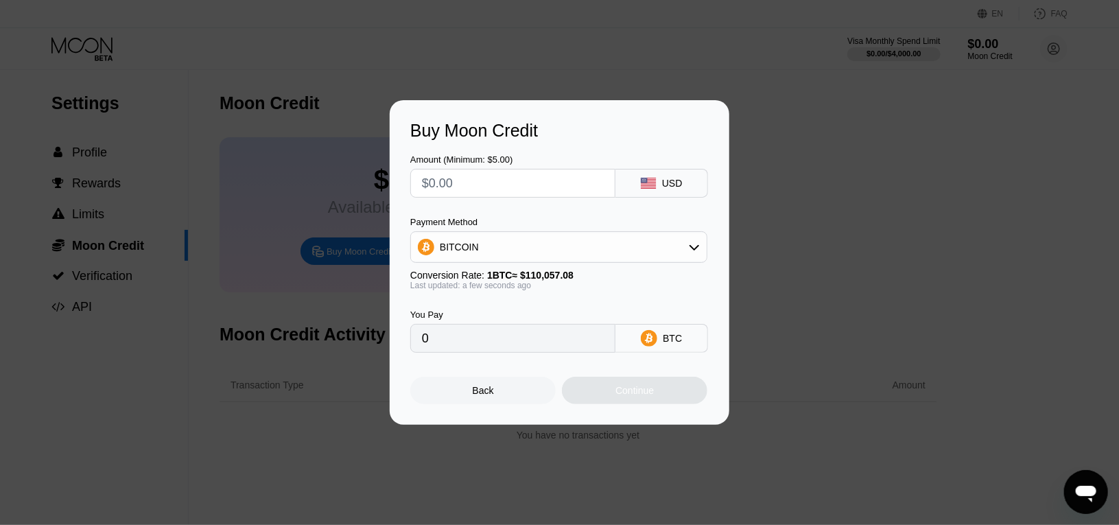
click at [553, 169] on div at bounding box center [512, 183] width 205 height 29
click at [655, 183] on icon at bounding box center [648, 183] width 15 height 11
click at [528, 184] on input "text" at bounding box center [513, 183] width 182 height 27
type input "$1"
type input "0.00000909"
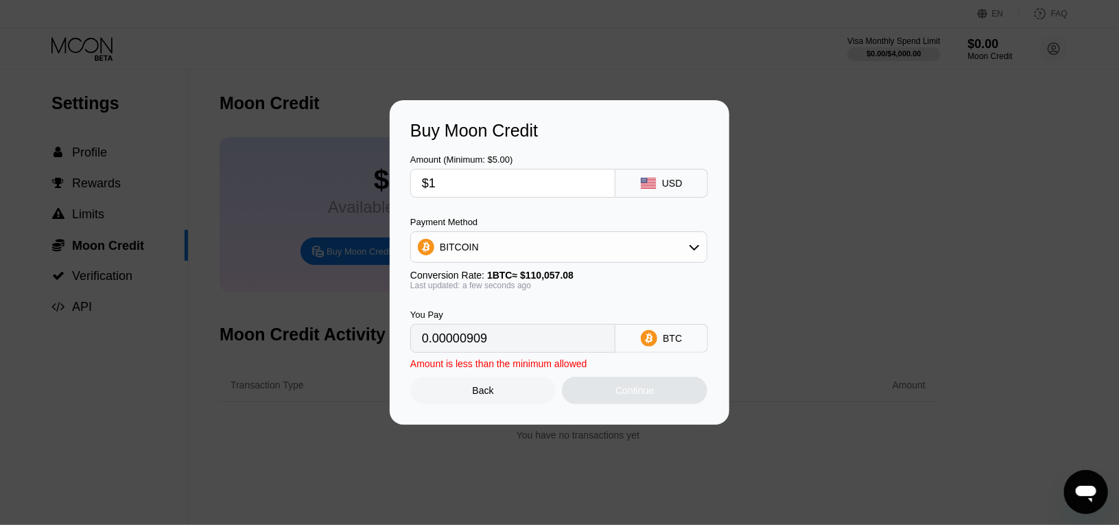
type input "$10"
type input "0.00009087"
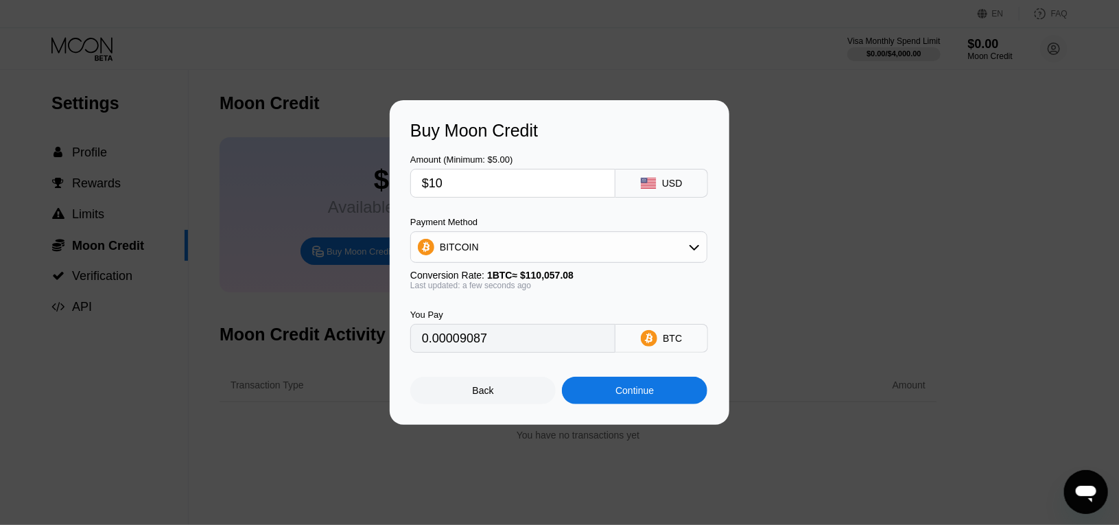
type input "$100"
type input "0.00090862"
type input "$100"
click at [496, 241] on div "BITCOIN" at bounding box center [559, 246] width 296 height 27
click at [491, 311] on span "USDT on TRON" at bounding box center [477, 315] width 69 height 11
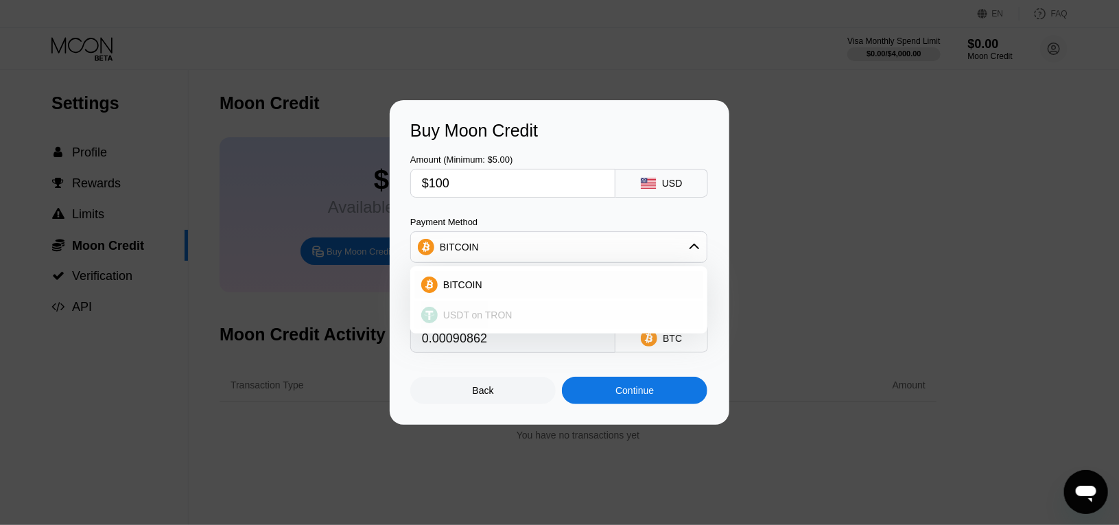
type input "101.01"
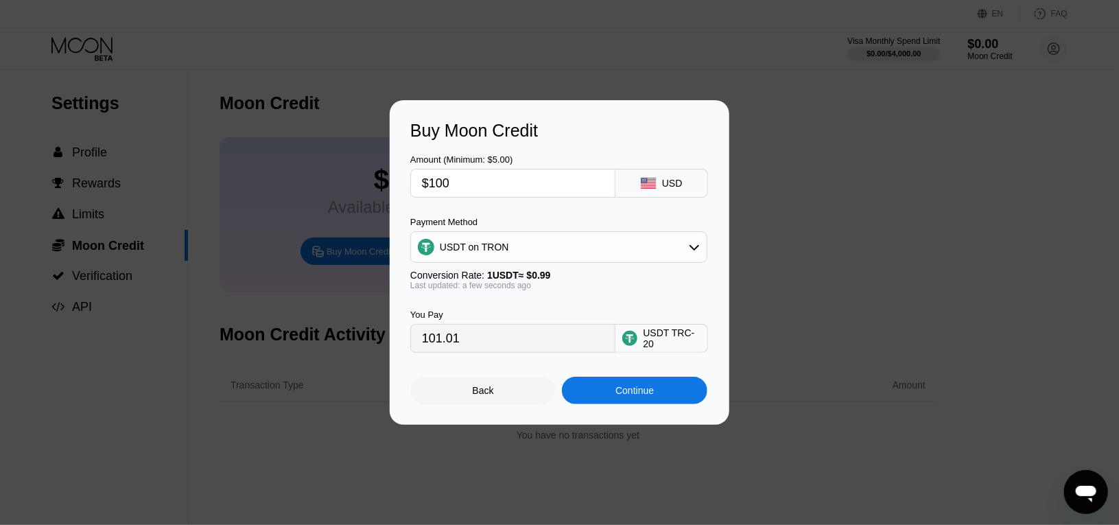
drag, startPoint x: 429, startPoint y: 344, endPoint x: 528, endPoint y: 342, distance: 99.5
click at [528, 342] on input "101.01" at bounding box center [513, 338] width 182 height 27
click at [533, 342] on input "101.01" at bounding box center [513, 338] width 182 height 27
click at [838, 238] on div "Buy Moon Credit Amount (Minimum: $5.00) $100 USD Payment Method USDT on TRON Co…" at bounding box center [559, 262] width 1119 height 325
click at [471, 397] on div "Back" at bounding box center [482, 390] width 145 height 27
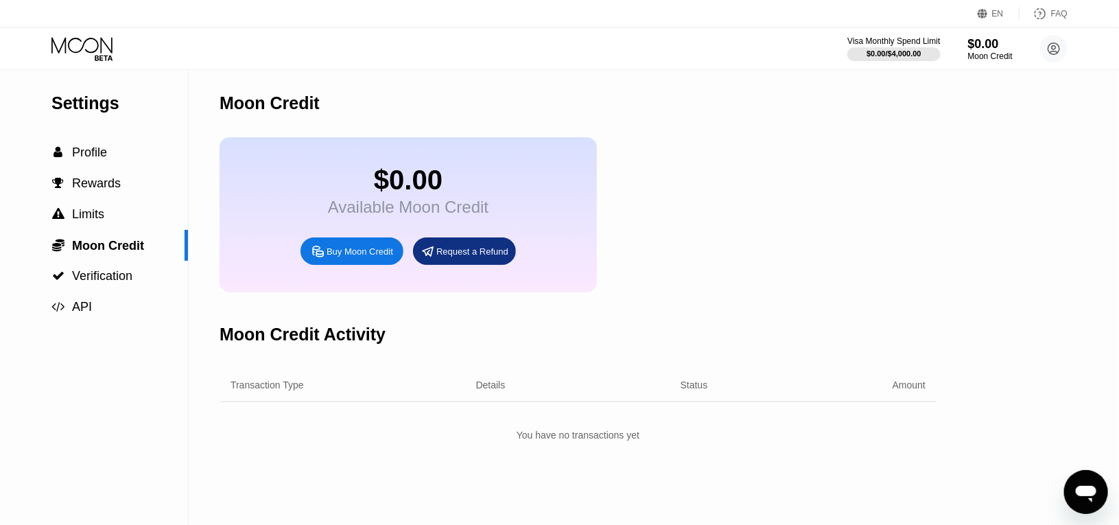
click at [85, 50] on icon at bounding box center [83, 49] width 64 height 24
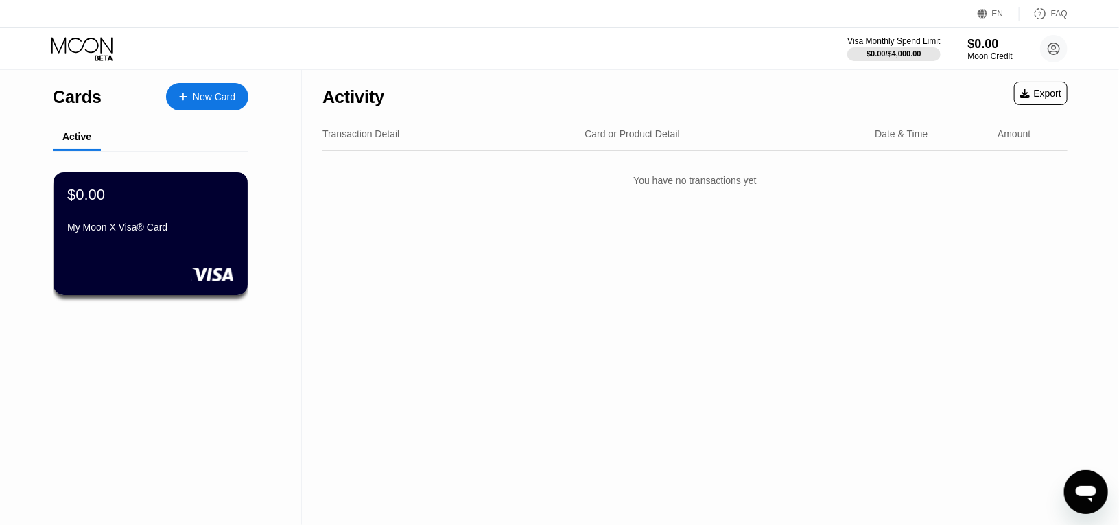
click at [174, 250] on div "$0.00 My Moon X Visa® Card" at bounding box center [151, 233] width 194 height 123
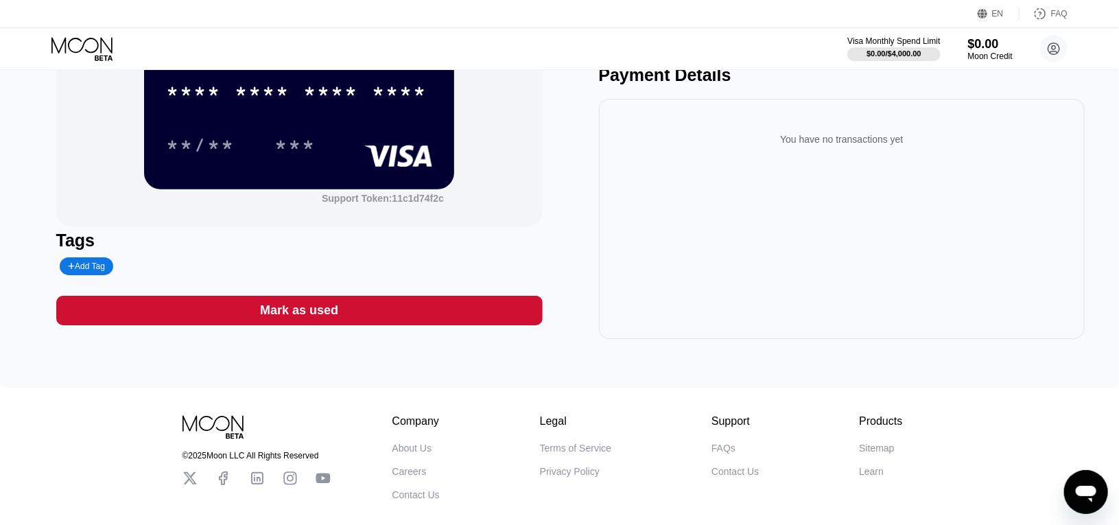
scroll to position [209, 0]
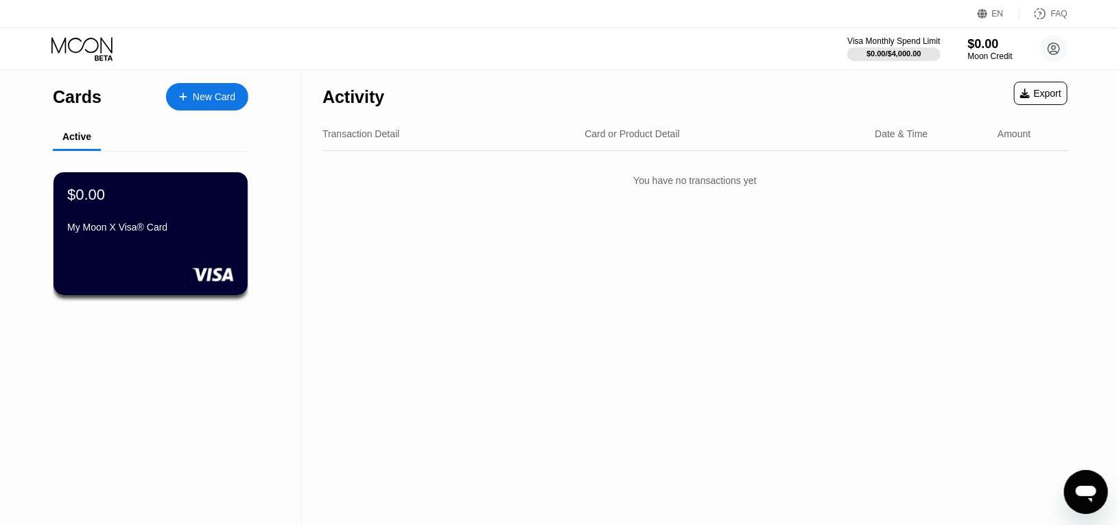
click at [194, 97] on div "New Card" at bounding box center [214, 97] width 43 height 12
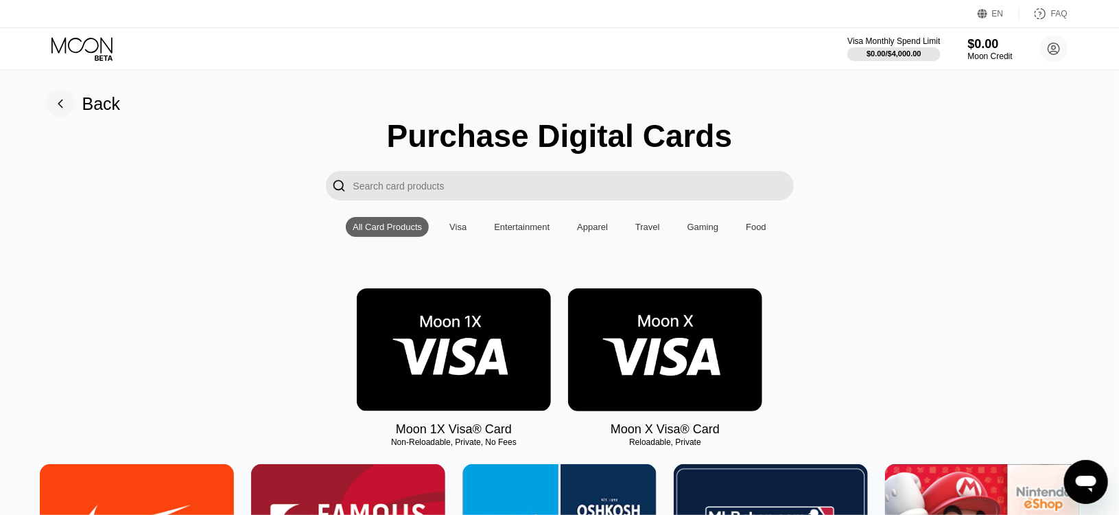
click at [493, 314] on img at bounding box center [454, 349] width 194 height 123
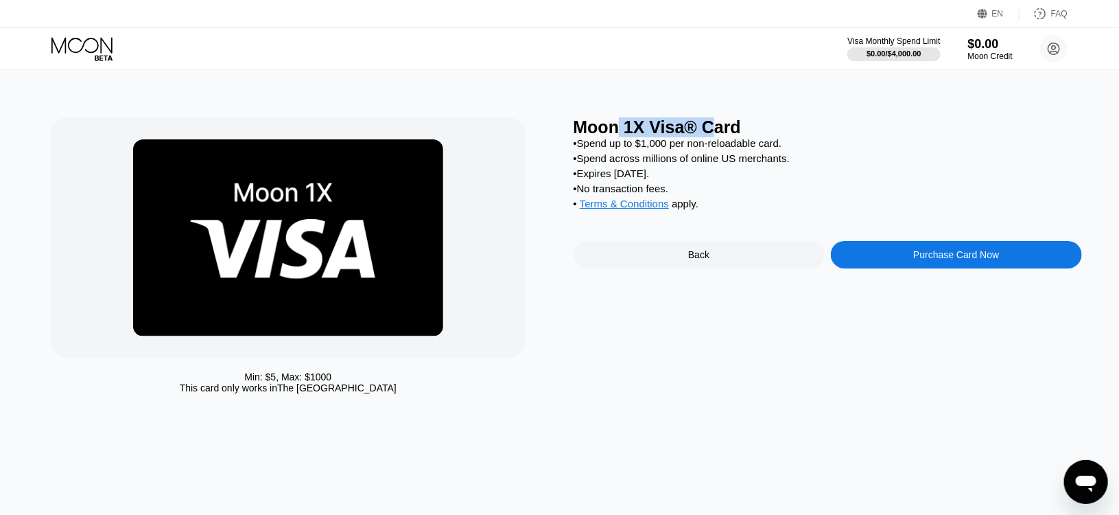
drag, startPoint x: 618, startPoint y: 129, endPoint x: 718, endPoint y: 129, distance: 100.2
click at [718, 129] on div "Moon 1X Visa® Card" at bounding box center [828, 127] width 509 height 20
click at [786, 149] on div "• Spend up to $1,000 per non-reloadable card." at bounding box center [828, 143] width 509 height 12
drag, startPoint x: 610, startPoint y: 180, endPoint x: 753, endPoint y: 193, distance: 143.3
click at [742, 190] on div "• Spend up to $1,000 per non-reloadable card. • Spend across millions of online…" at bounding box center [828, 176] width 509 height 79
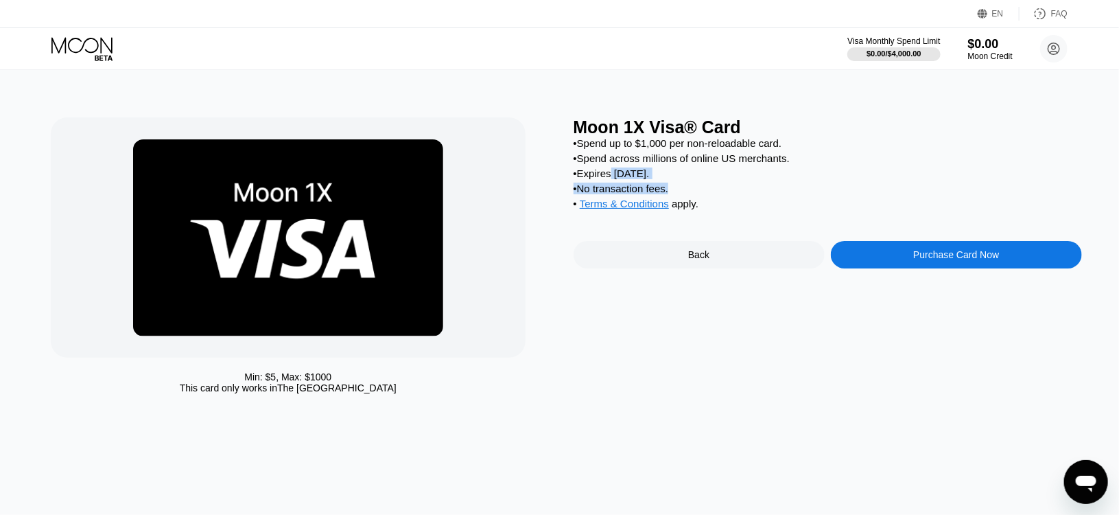
click at [756, 194] on div "• No transaction fees." at bounding box center [828, 189] width 509 height 12
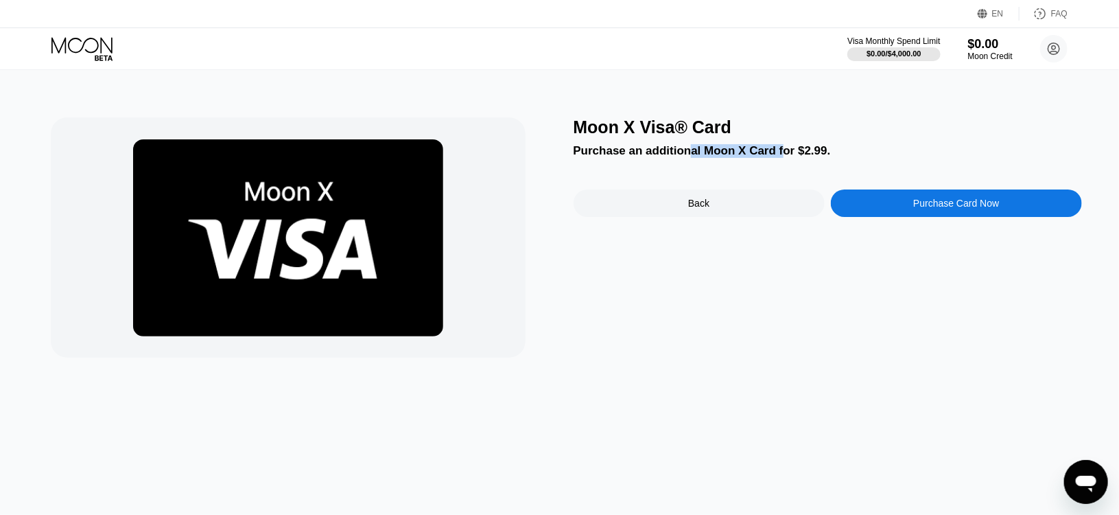
drag, startPoint x: 686, startPoint y: 151, endPoint x: 838, endPoint y: 153, distance: 152.4
click at [838, 152] on div "Purchase an additional Moon X Card for $2.99." at bounding box center [828, 151] width 509 height 14
click at [662, 137] on div "Moon X Visa® Card" at bounding box center [828, 127] width 509 height 20
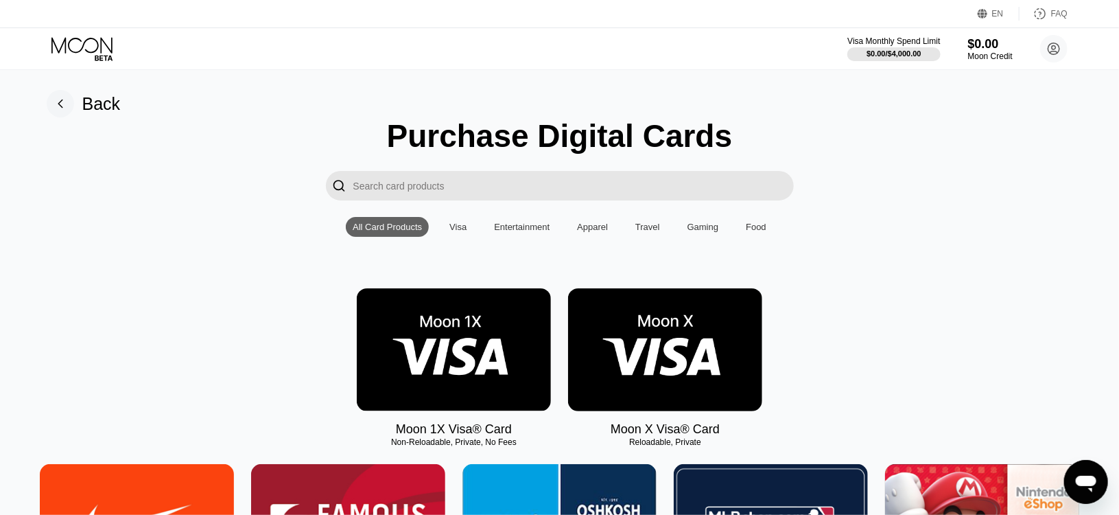
click at [1050, 12] on div "FAQ" at bounding box center [1044, 14] width 48 height 14
click at [655, 370] on img at bounding box center [665, 349] width 194 height 123
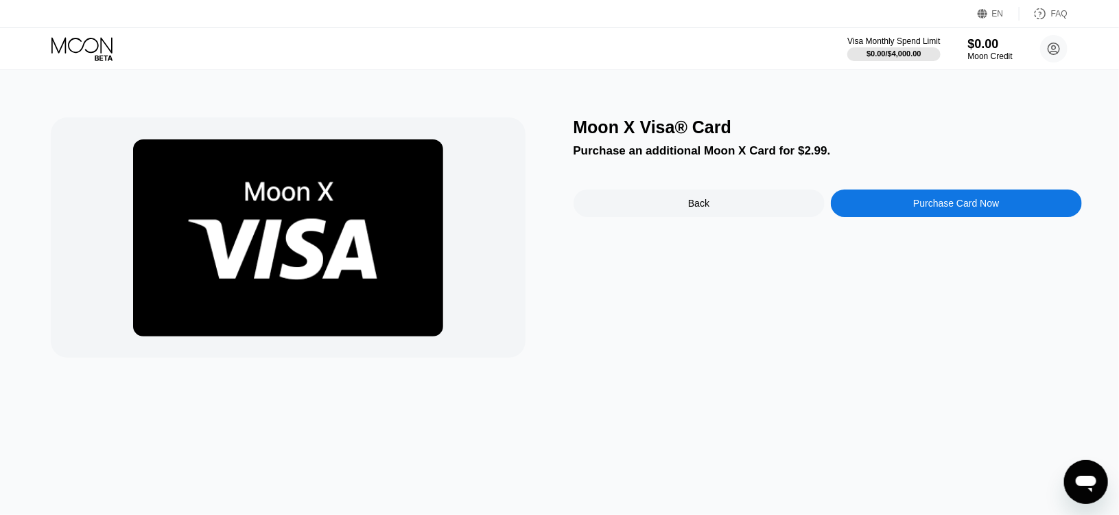
drag, startPoint x: 571, startPoint y: 126, endPoint x: 795, endPoint y: 126, distance: 223.7
click at [795, 126] on div "Moon X Visa® Card Purchase an additional Moon X Card for $2.99. Back Purchase C…" at bounding box center [560, 237] width 1018 height 240
click at [585, 128] on div "Moon X Visa® Card" at bounding box center [828, 127] width 509 height 20
drag, startPoint x: 579, startPoint y: 129, endPoint x: 760, endPoint y: 126, distance: 180.5
click at [760, 126] on div "Moon X Visa® Card" at bounding box center [828, 127] width 509 height 20
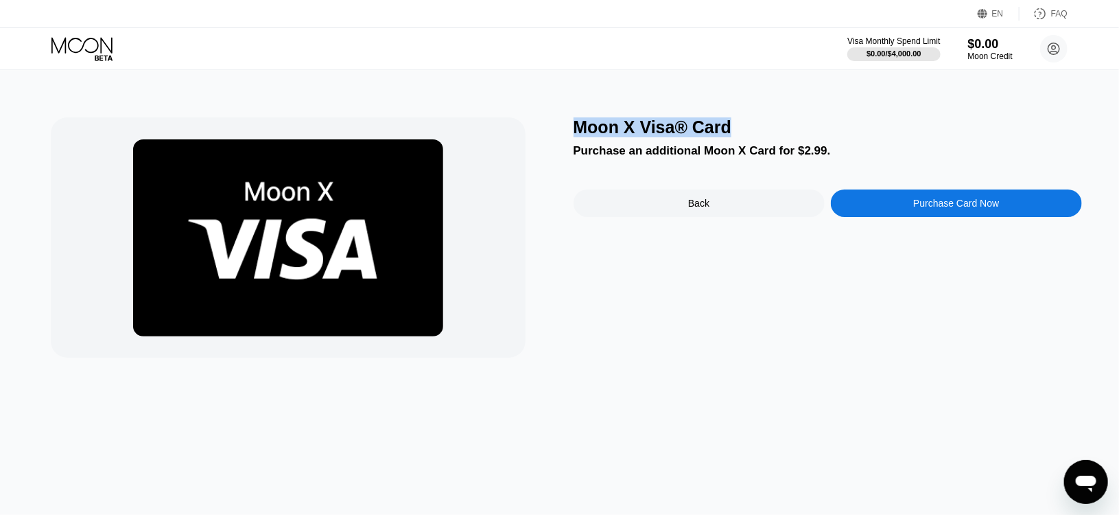
copy div "Moon X Visa® Card"
click at [105, 33] on div "Visa Monthly Spend Limit $0.00 / $4,000.00 $0.00 Moon Credit [PERSON_NAME] dat …" at bounding box center [559, 48] width 1119 height 41
click at [102, 40] on icon at bounding box center [81, 45] width 61 height 16
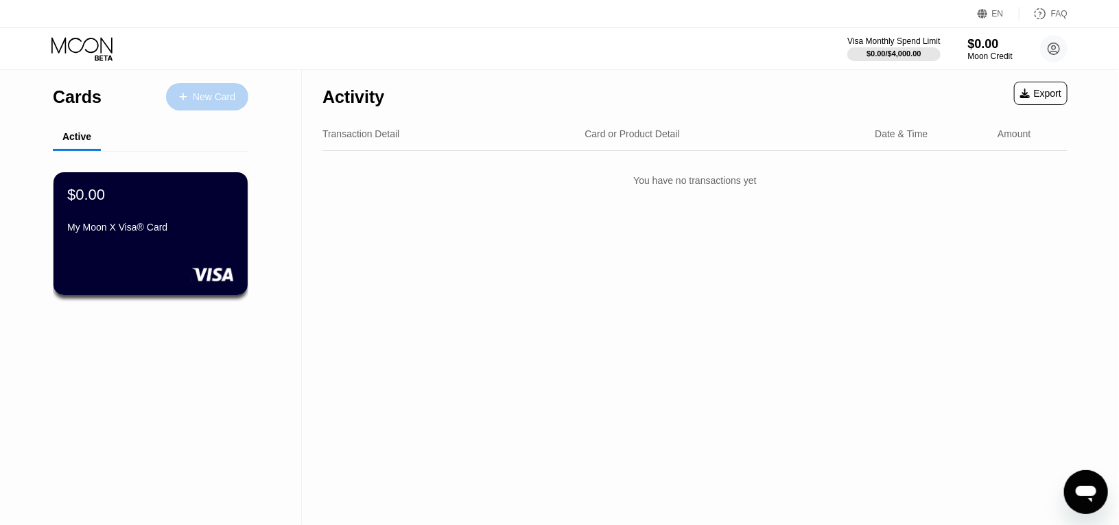
click at [196, 101] on div "New Card" at bounding box center [214, 97] width 43 height 12
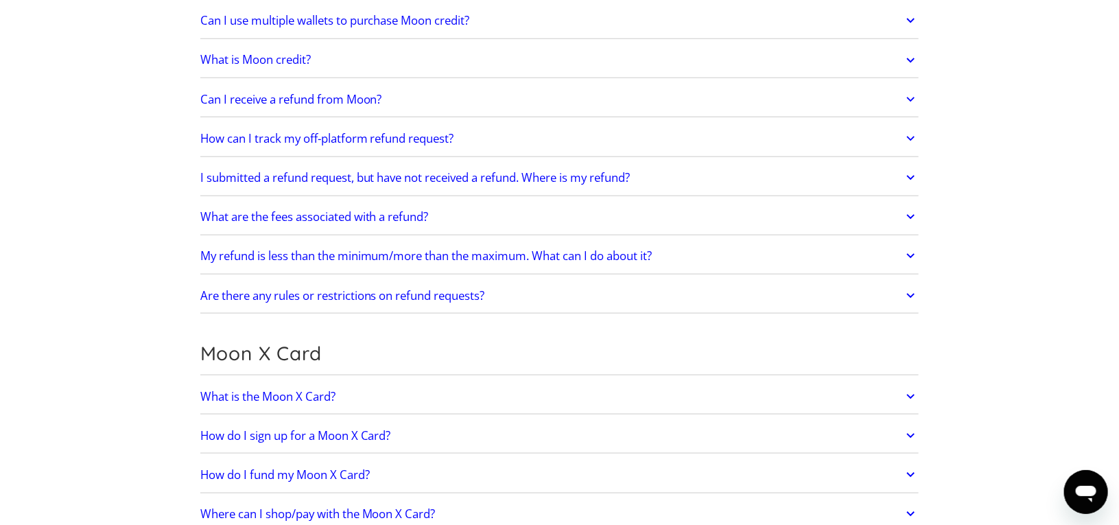
scroll to position [892, 0]
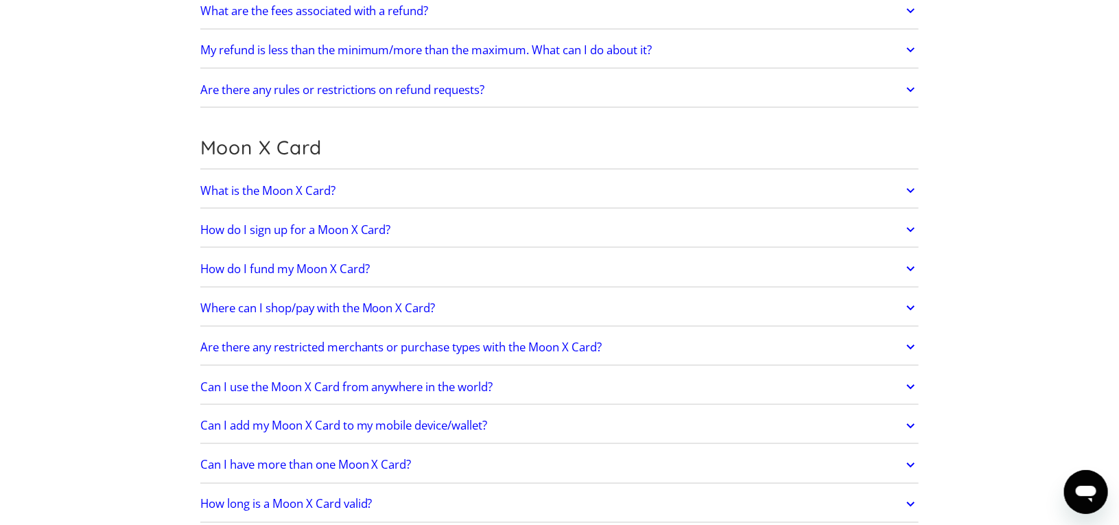
click at [339, 186] on link "What is the Moon X Card?" at bounding box center [559, 190] width 719 height 29
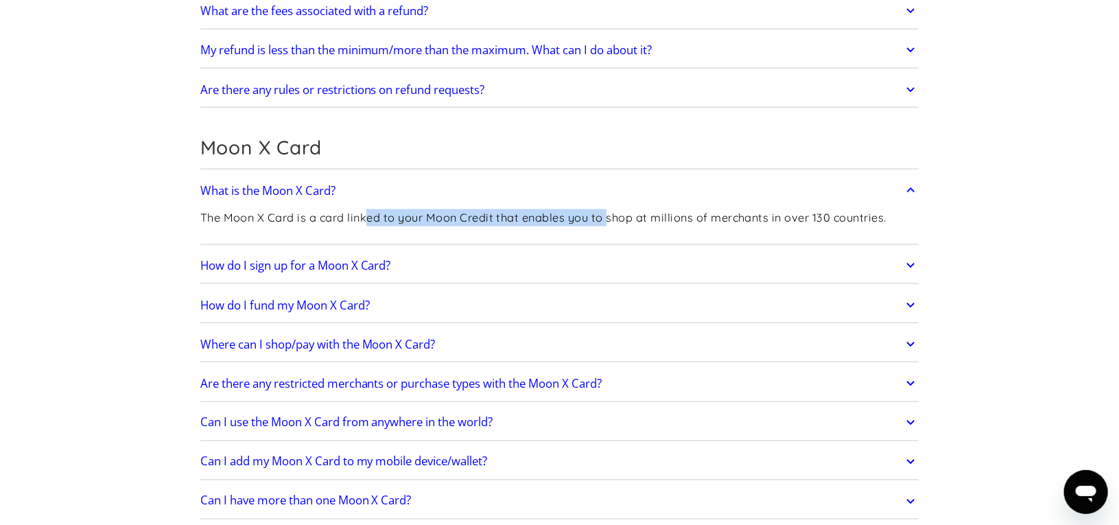
drag, startPoint x: 369, startPoint y: 213, endPoint x: 615, endPoint y: 218, distance: 245.7
click at [612, 218] on p "The Moon X Card is a card linked to your Moon Credit that enables you to shop a…" at bounding box center [543, 217] width 686 height 17
click at [792, 260] on link "How do I sign up for a Moon X Card?" at bounding box center [559, 265] width 719 height 29
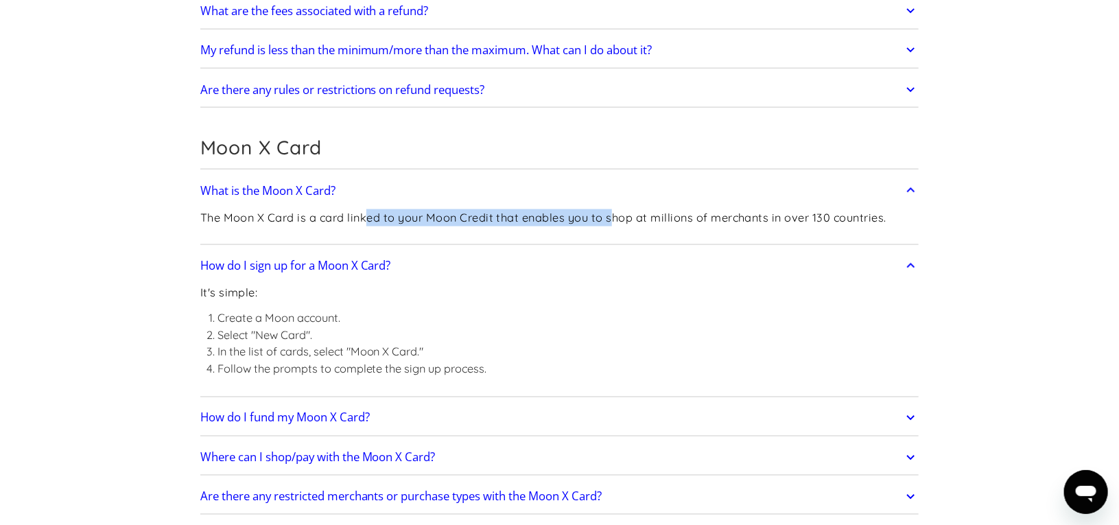
scroll to position [1029, 0]
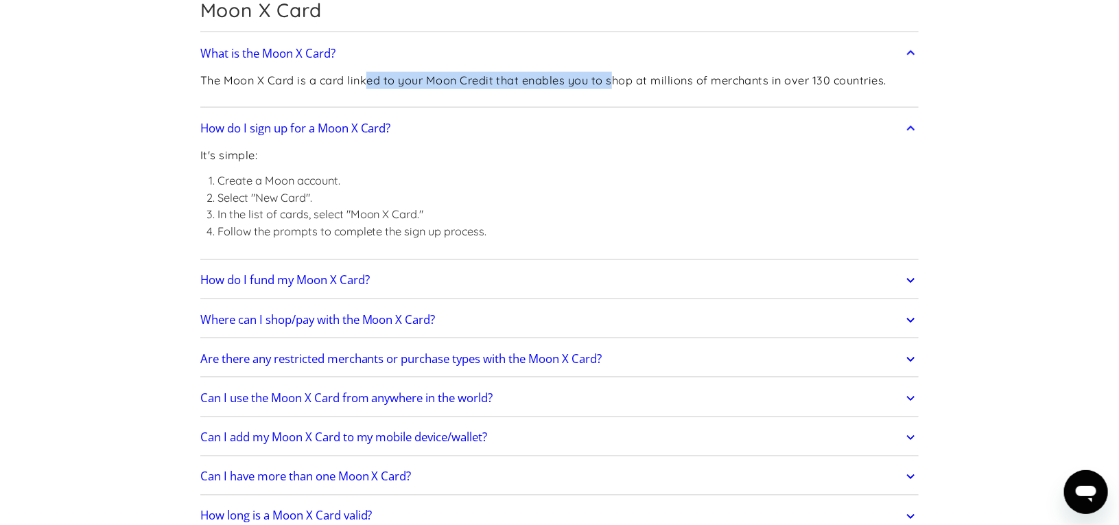
click at [402, 280] on link "How do I fund my Moon X Card?" at bounding box center [559, 280] width 719 height 29
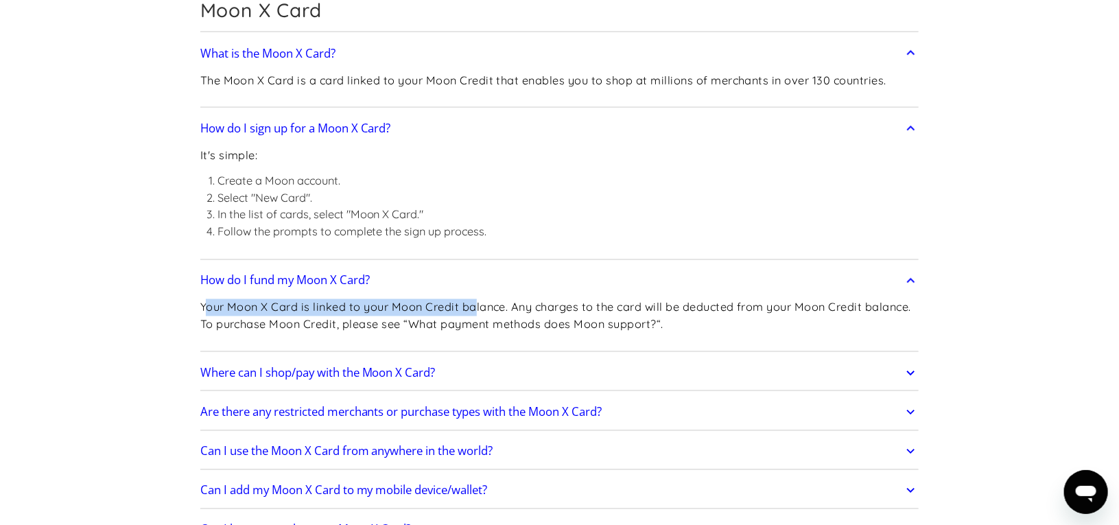
drag, startPoint x: 280, startPoint y: 297, endPoint x: 511, endPoint y: 305, distance: 230.7
click at [504, 305] on p "Your Moon X Card is linked to your Moon Credit balance. Any charges to the card…" at bounding box center [559, 316] width 719 height 34
click at [627, 318] on p "Your Moon X Card is linked to your Moon Credit balance. Any charges to the card…" at bounding box center [559, 316] width 719 height 34
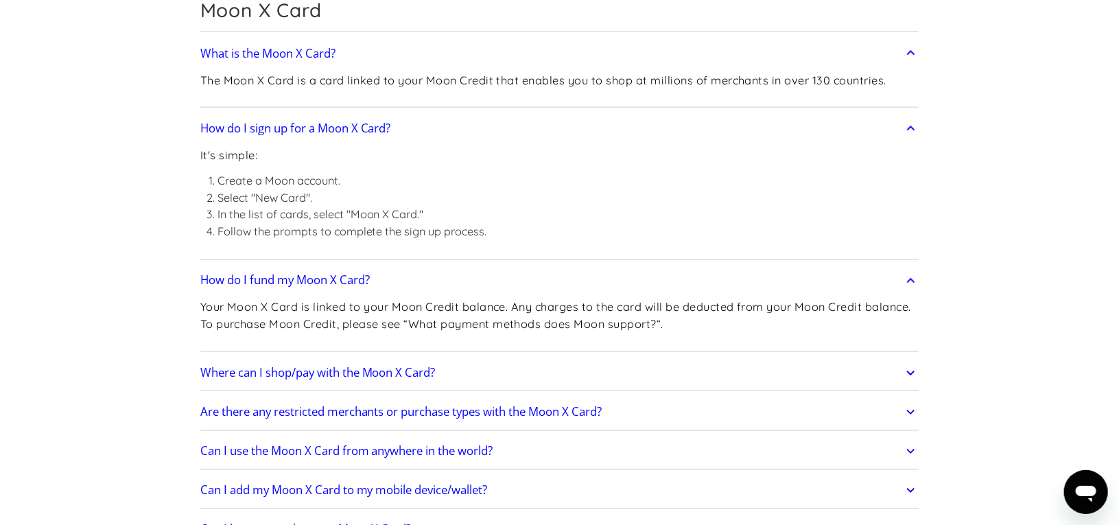
scroll to position [1235, 0]
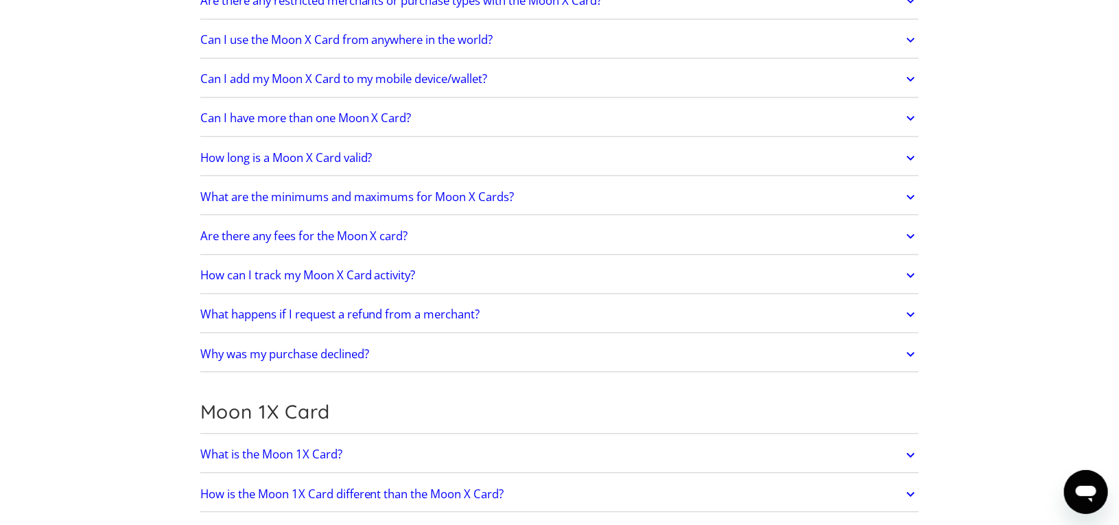
scroll to position [1510, 0]
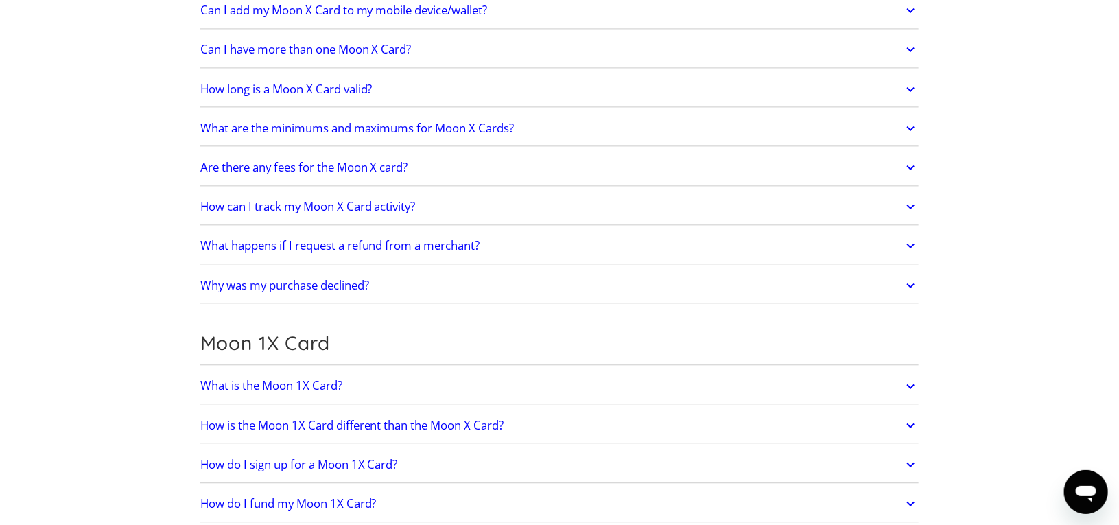
click at [408, 163] on h2 "Are there any fees for the Moon X card?" at bounding box center [304, 168] width 208 height 14
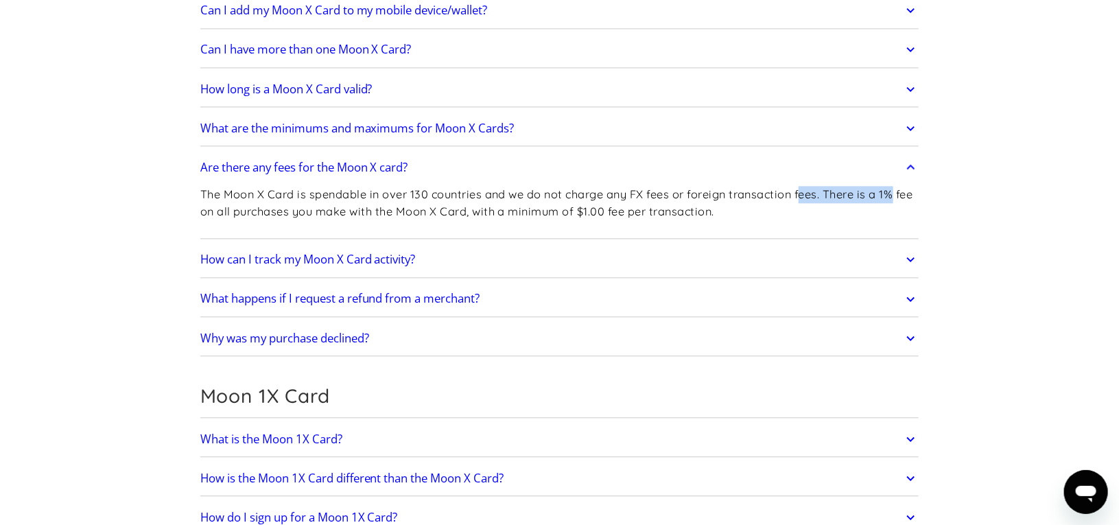
drag, startPoint x: 807, startPoint y: 183, endPoint x: 934, endPoint y: 186, distance: 127.0
click at [934, 186] on div "Frequently Asked Questions Get Started How do I sign up? Head to paywithmoon.co…" at bounding box center [560, 317] width 760 height 3545
click at [935, 196] on div "Frequently Asked Questions Get Started How do I sign up? Head to paywithmoon.co…" at bounding box center [560, 317] width 760 height 3545
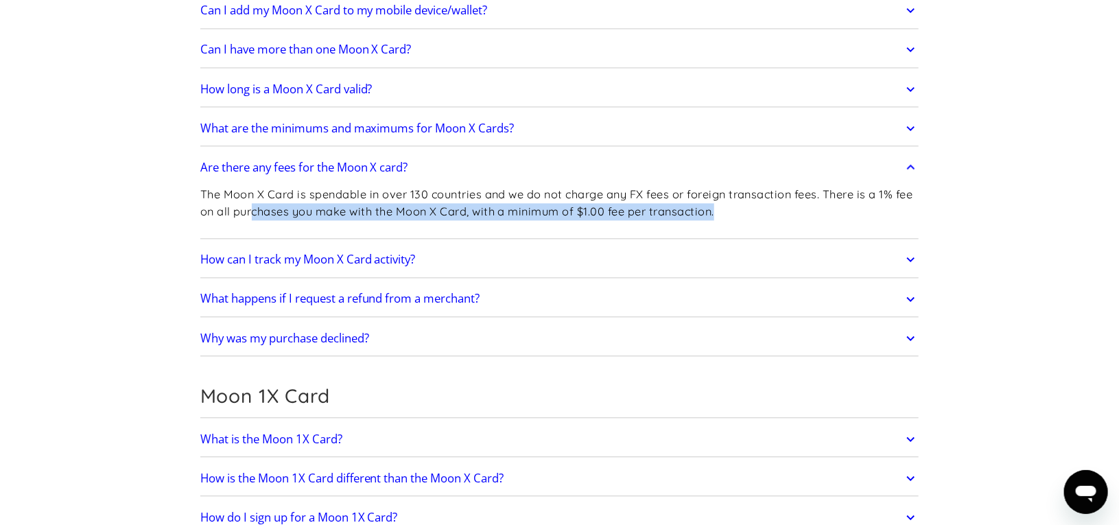
drag, startPoint x: 276, startPoint y: 200, endPoint x: 769, endPoint y: 200, distance: 492.8
click at [768, 200] on p "The Moon X Card is spendable in over 130 countries and we do not charge any FX …" at bounding box center [559, 203] width 719 height 34
click at [769, 196] on p "The Moon X Card is spendable in over 130 countries and we do not charge any FX …" at bounding box center [559, 203] width 719 height 34
drag, startPoint x: 552, startPoint y: 198, endPoint x: 815, endPoint y: 202, distance: 262.9
click at [815, 202] on p "The Moon X Card is spendable in over 130 countries and we do not charge any FX …" at bounding box center [559, 203] width 719 height 34
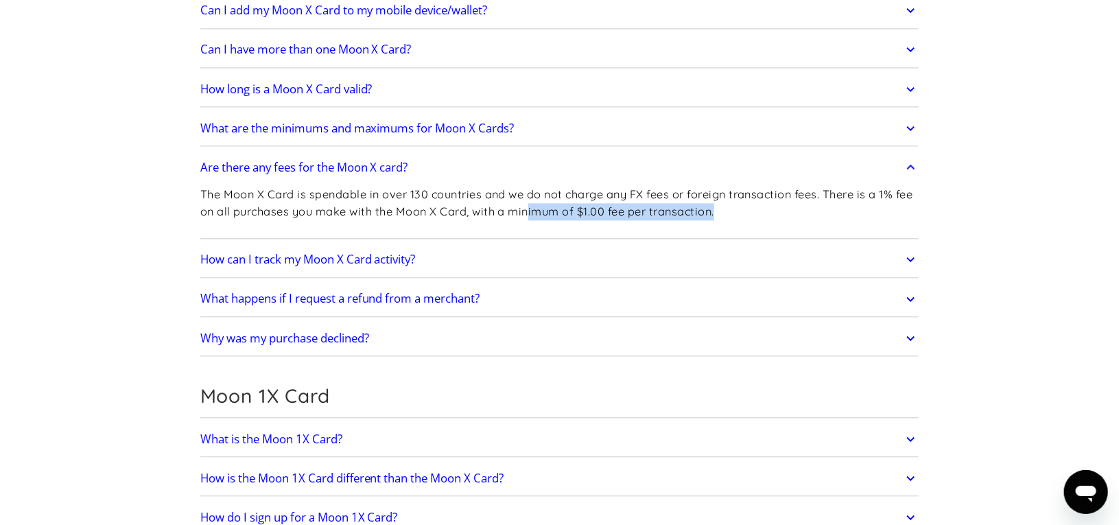
click at [815, 202] on p "The Moon X Card is spendable in over 130 countries and we do not charge any FX …" at bounding box center [559, 203] width 719 height 34
drag, startPoint x: 571, startPoint y: 206, endPoint x: 739, endPoint y: 209, distance: 168.2
click at [739, 209] on p "The Moon X Card is spendable in over 130 countries and we do not charge any FX …" at bounding box center [559, 203] width 719 height 34
click at [750, 201] on p "The Moon X Card is spendable in over 130 countries and we do not charge any FX …" at bounding box center [559, 203] width 719 height 34
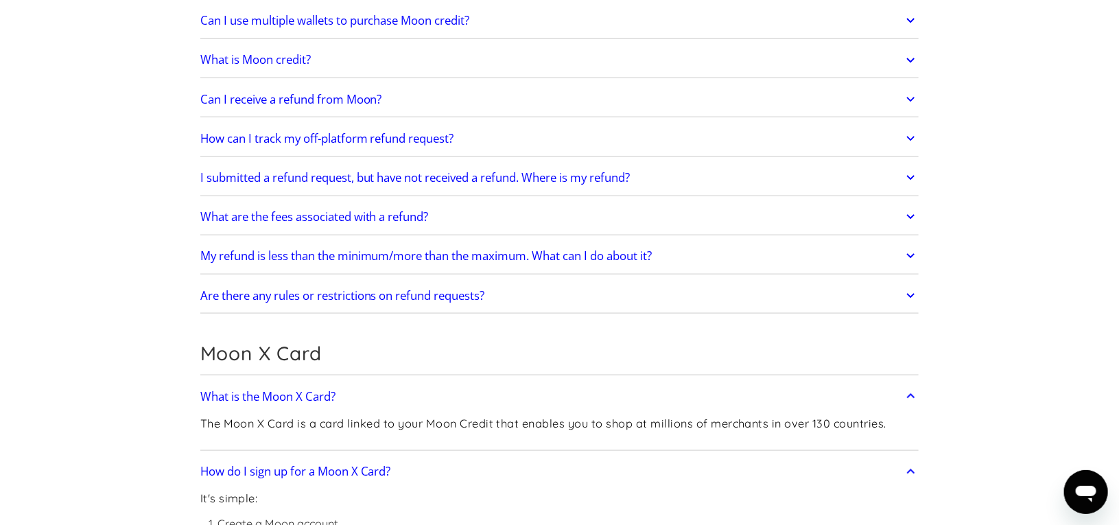
scroll to position [755, 0]
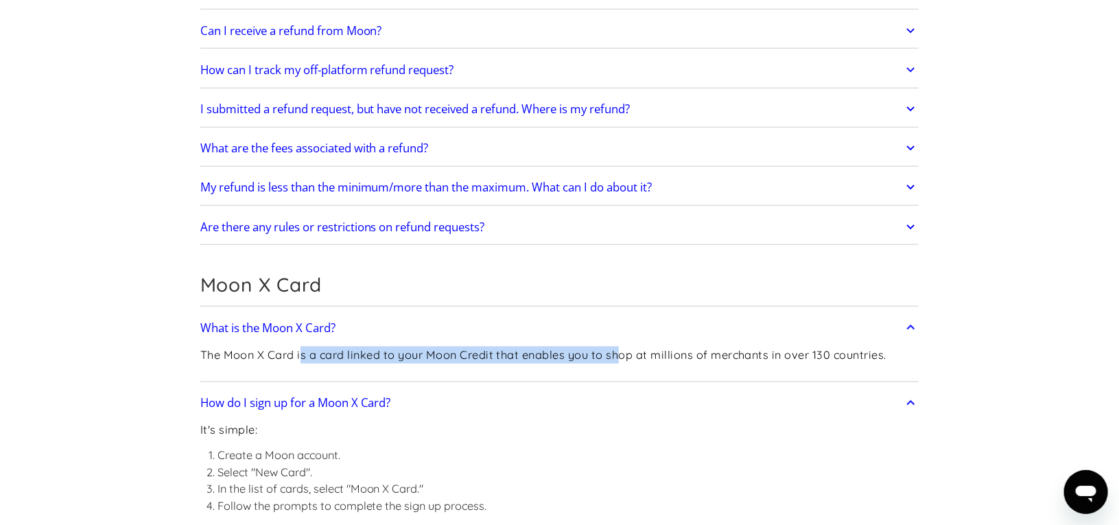
drag, startPoint x: 301, startPoint y: 351, endPoint x: 681, endPoint y: 354, distance: 379.5
click at [681, 354] on p "The Moon X Card is a card linked to your Moon Credit that enables you to shop a…" at bounding box center [543, 355] width 686 height 17
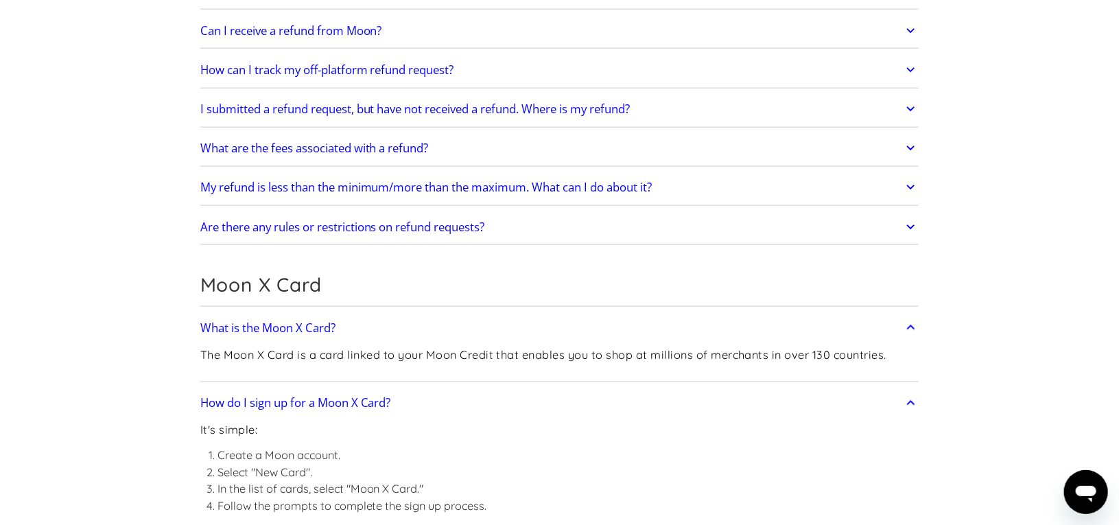
click at [709, 355] on p "The Moon X Card is a card linked to your Moon Credit that enables you to shop a…" at bounding box center [543, 355] width 686 height 17
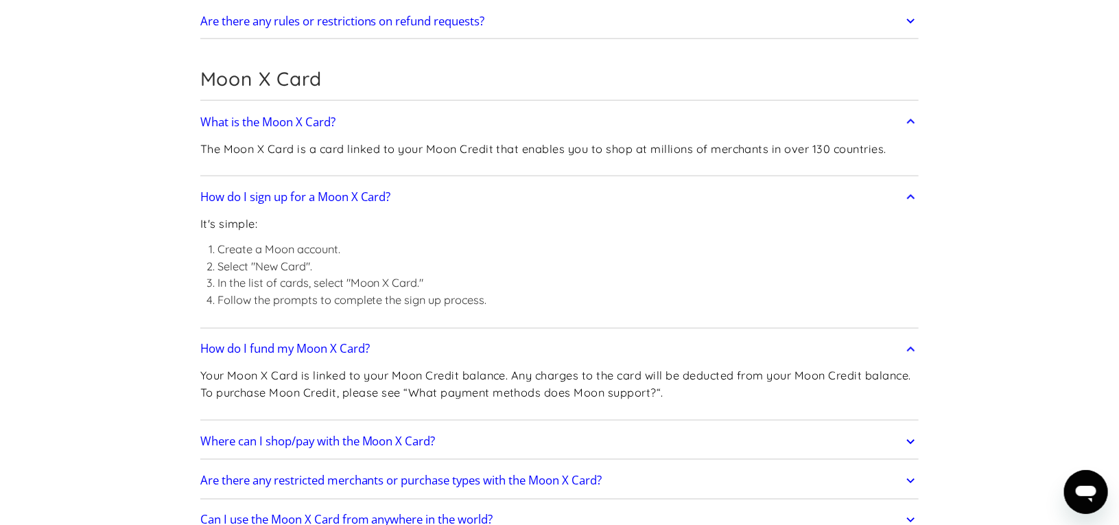
drag, startPoint x: 247, startPoint y: 231, endPoint x: 302, endPoint y: 248, distance: 57.5
click at [283, 242] on div "It's simple: Create a Moon account. Select "New Card". In the list of cards, se…" at bounding box center [343, 267] width 287 height 113
drag, startPoint x: 303, startPoint y: 359, endPoint x: 646, endPoint y: 384, distance: 344.0
click at [646, 384] on div "Your Moon X Card is linked to your Moon Credit balance. Any charges to the card…" at bounding box center [559, 390] width 719 height 53
click at [745, 386] on p "Your Moon X Card is linked to your Moon Credit balance. Any charges to the card…" at bounding box center [559, 385] width 719 height 34
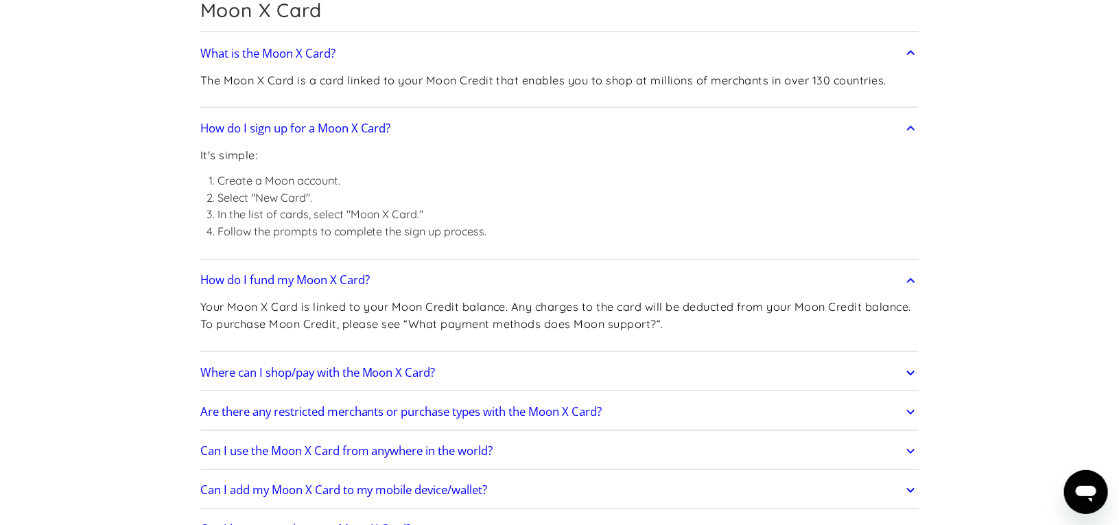
scroll to position [1098, 0]
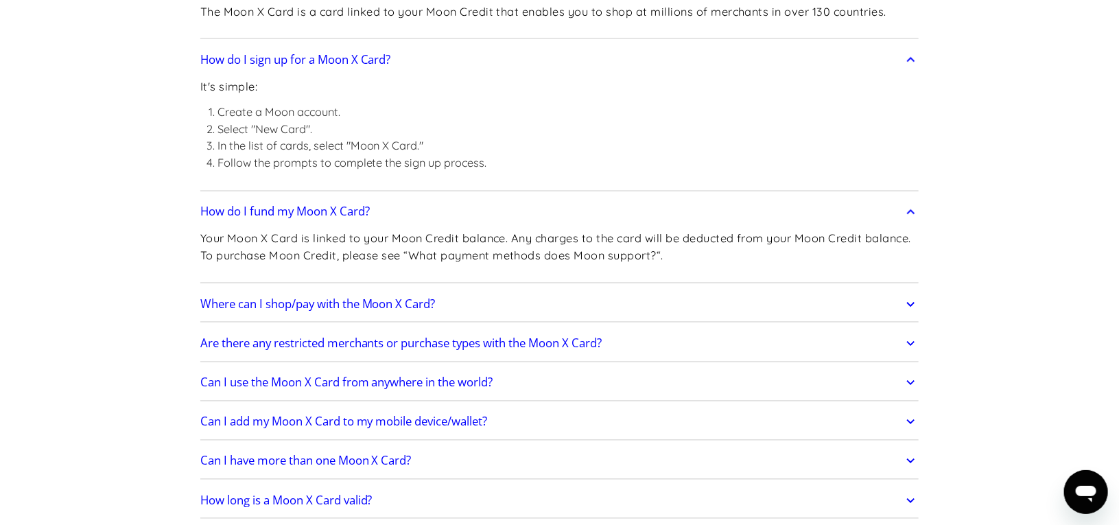
click at [380, 301] on h2 "Where can I shop/pay with the Moon X Card?" at bounding box center [317, 305] width 235 height 14
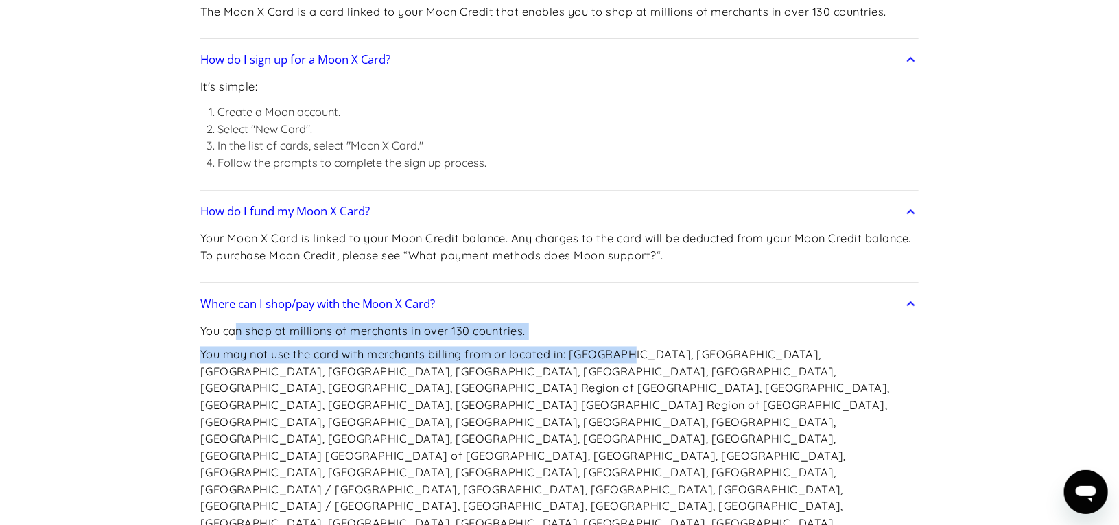
drag, startPoint x: 235, startPoint y: 321, endPoint x: 624, endPoint y: 338, distance: 389.5
click at [624, 338] on div "You can shop at millions of merchants in over 130 countries. You may not use th…" at bounding box center [559, 458] width 719 height 279
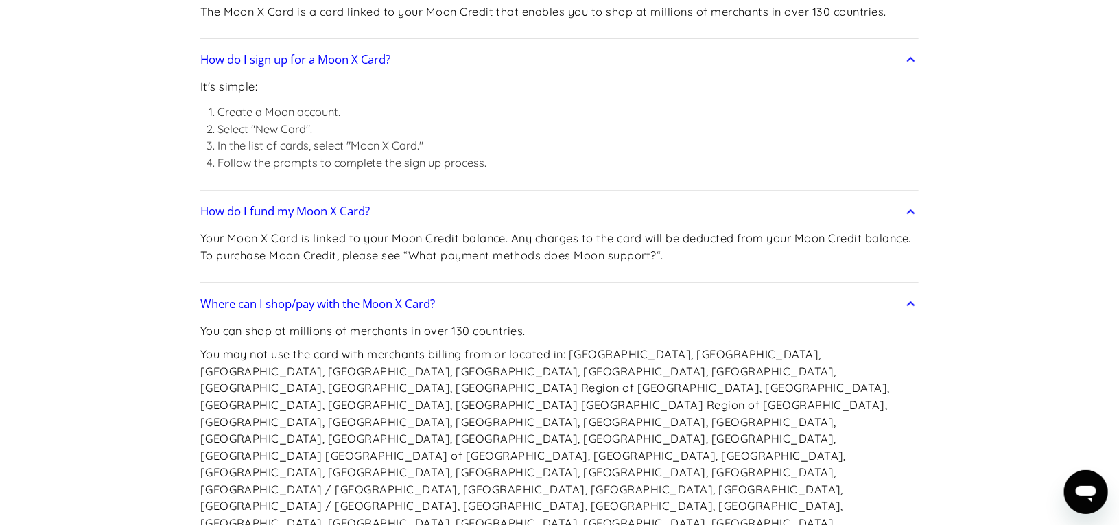
click at [590, 378] on p "You may not use the card with merchants billing from or located in: Afghanistan…" at bounding box center [559, 465] width 719 height 236
click at [706, 397] on p "You may not use the card with merchants billing from or located in: Afghanistan…" at bounding box center [559, 465] width 719 height 236
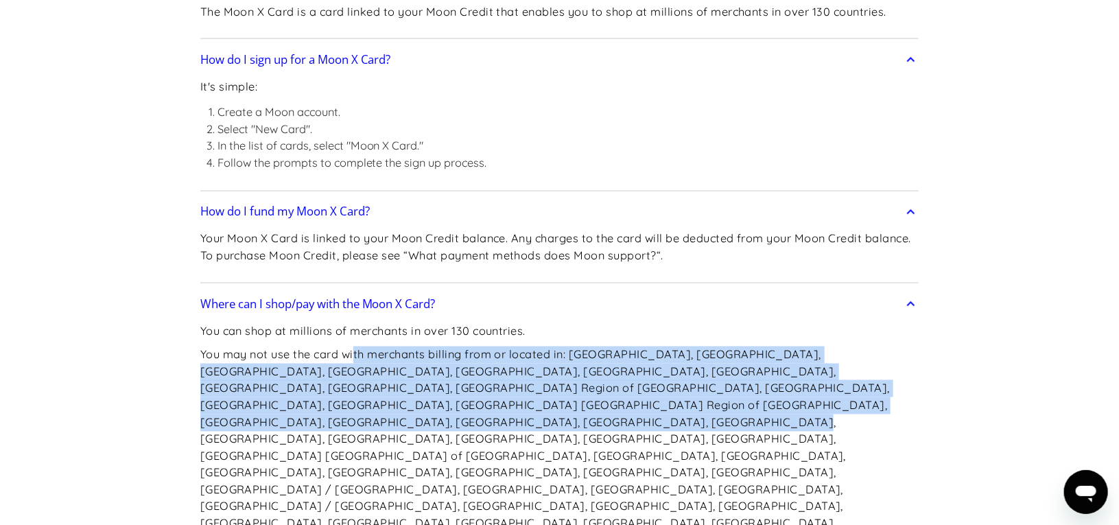
drag, startPoint x: 358, startPoint y: 345, endPoint x: 884, endPoint y: 396, distance: 528.8
click at [884, 396] on p "You may not use the card with merchants billing from or located in: Afghanistan…" at bounding box center [559, 465] width 719 height 236
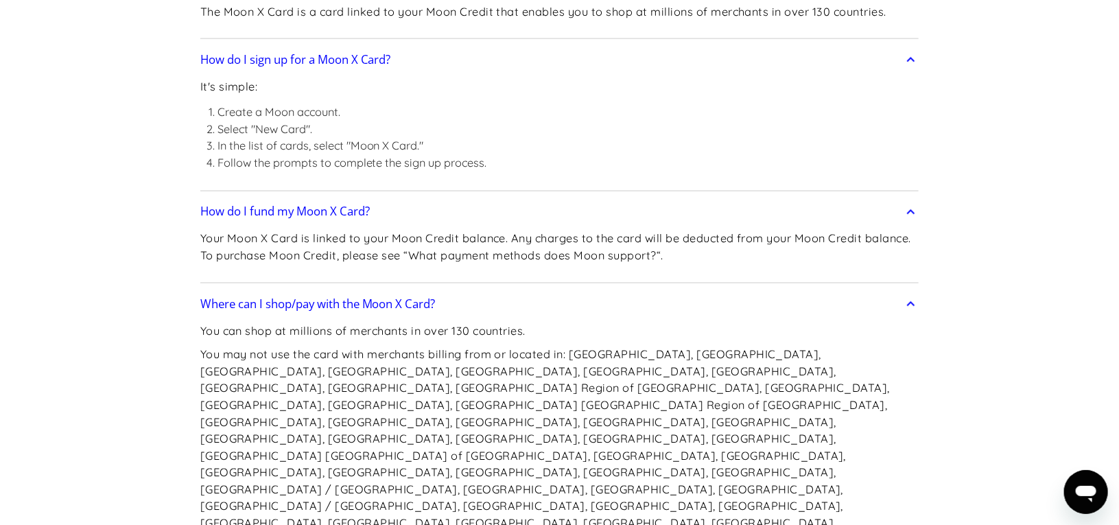
click at [882, 428] on p "You may not use the card with merchants billing from or located in: Afghanistan…" at bounding box center [559, 465] width 719 height 236
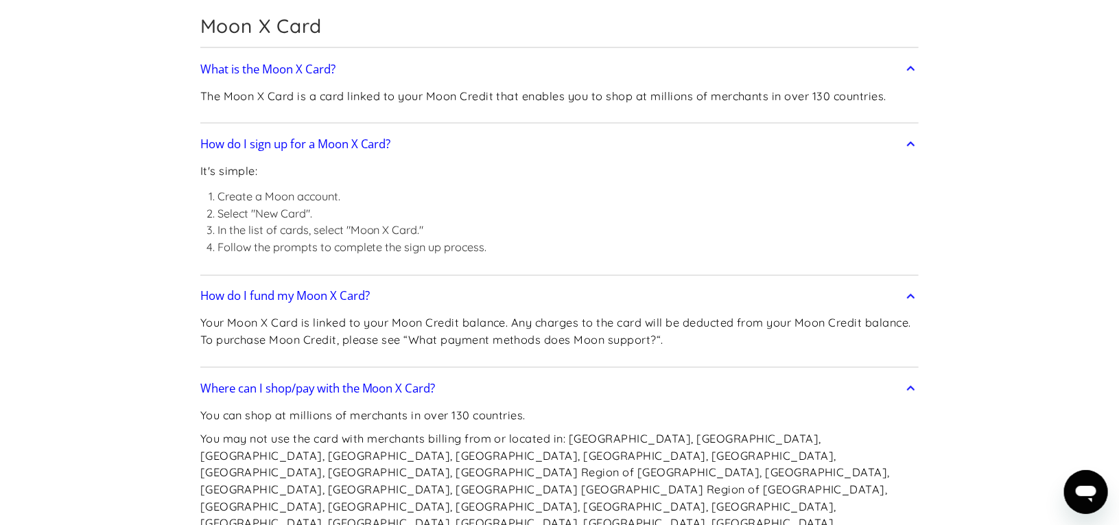
scroll to position [1151, 0]
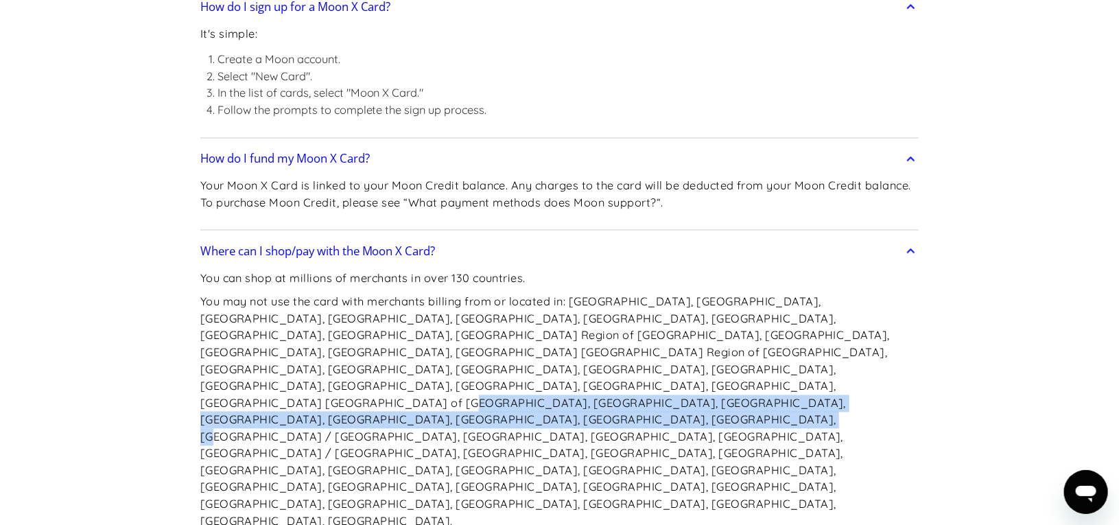
drag, startPoint x: 465, startPoint y: 390, endPoint x: 670, endPoint y: 391, distance: 204.5
click at [670, 391] on p "You may not use the card with merchants billing from or located in: Afghanistan…" at bounding box center [559, 412] width 719 height 236
click at [679, 393] on p "You may not use the card with merchants billing from or located in: Afghanistan…" at bounding box center [559, 412] width 719 height 236
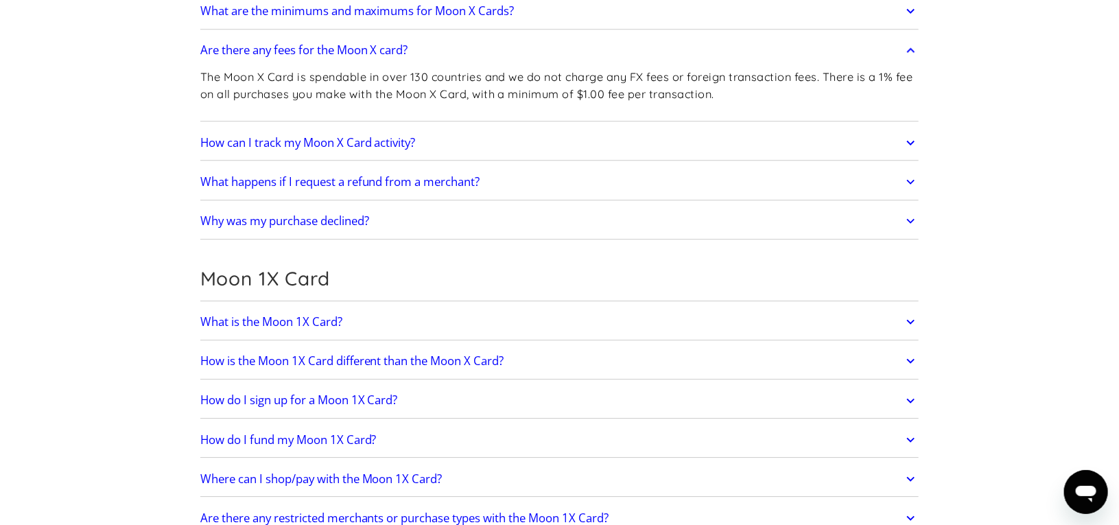
scroll to position [1837, 0]
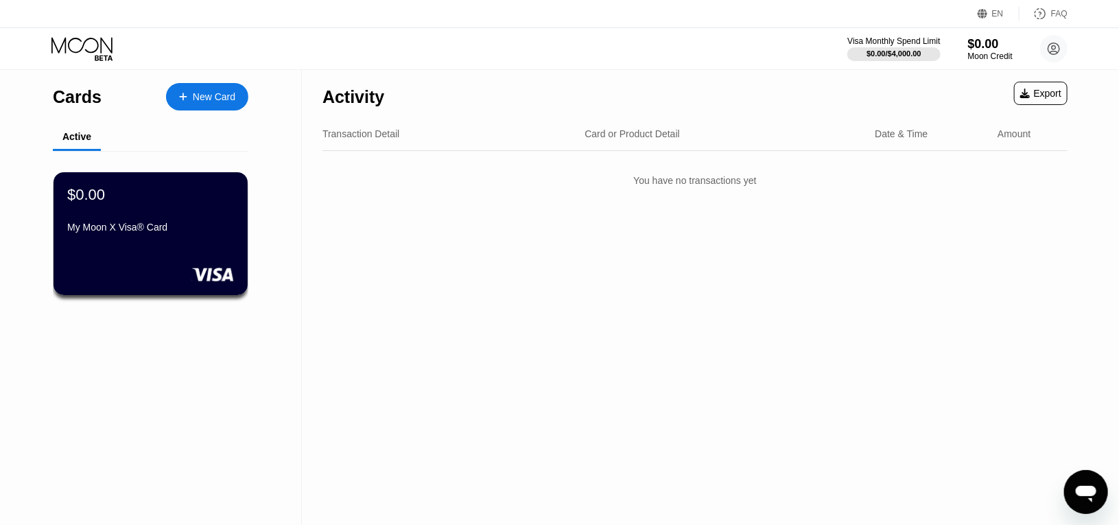
click at [495, 331] on div "Activity Export Transaction Detail Card or Product Detail Date & Time Amount Yo…" at bounding box center [695, 297] width 787 height 456
